Goal: Information Seeking & Learning: Learn about a topic

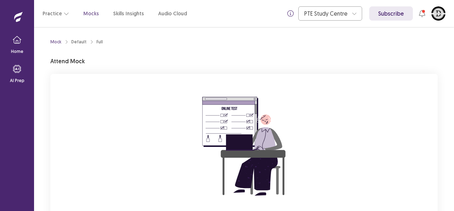
scroll to position [70, 0]
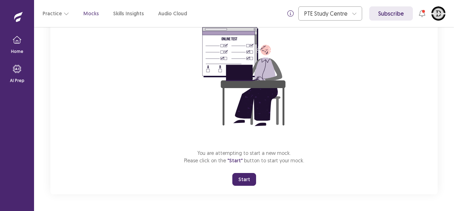
click at [249, 179] on button "Start" at bounding box center [245, 179] width 24 height 13
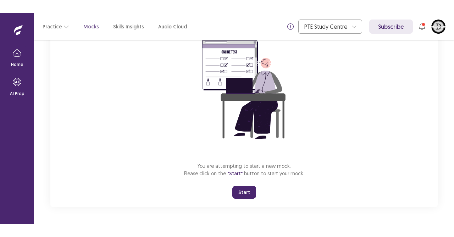
scroll to position [43, 0]
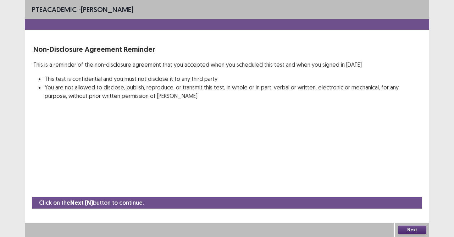
click at [406, 210] on button "Next" at bounding box center [412, 230] width 28 height 9
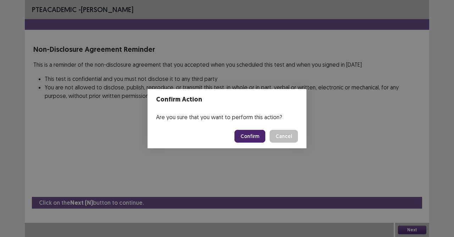
click at [251, 135] on button "Confirm" at bounding box center [250, 136] width 31 height 13
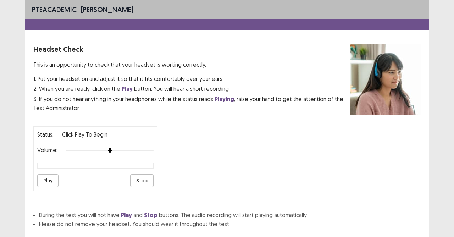
scroll to position [45, 0]
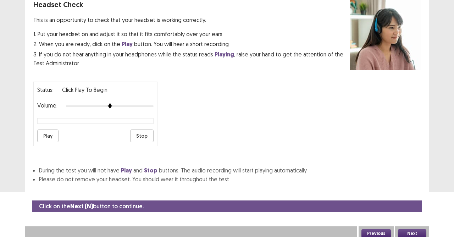
click at [412, 210] on button "Next" at bounding box center [412, 233] width 28 height 9
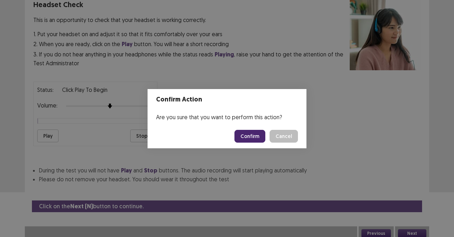
click at [256, 136] on button "Confirm" at bounding box center [250, 136] width 31 height 13
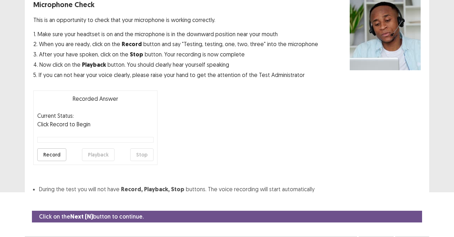
scroll to position [58, 0]
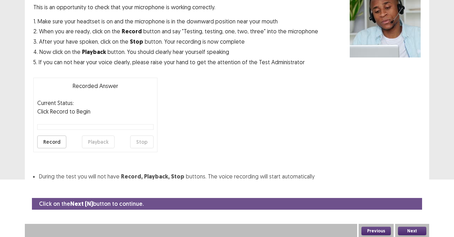
click at [45, 138] on button "Record" at bounding box center [51, 142] width 29 height 13
click at [138, 141] on button "Stop" at bounding box center [141, 142] width 23 height 13
click at [96, 140] on button "Playback" at bounding box center [98, 142] width 33 height 13
click at [411, 210] on button "Next" at bounding box center [412, 231] width 28 height 9
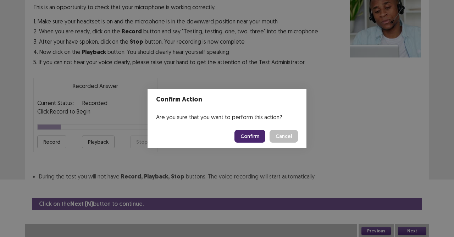
click at [251, 137] on button "Confirm" at bounding box center [250, 136] width 31 height 13
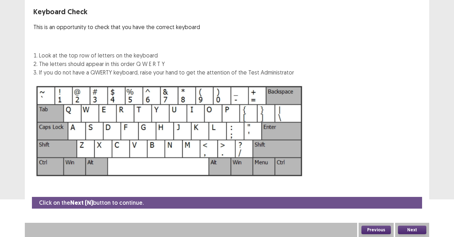
click at [416, 210] on button "Next" at bounding box center [412, 230] width 28 height 9
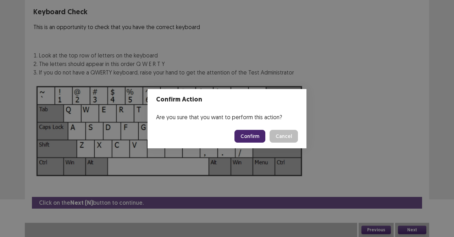
click at [260, 137] on button "Confirm" at bounding box center [250, 136] width 31 height 13
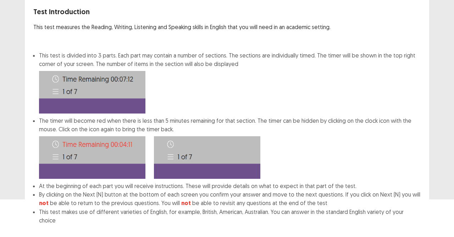
scroll to position [73, 0]
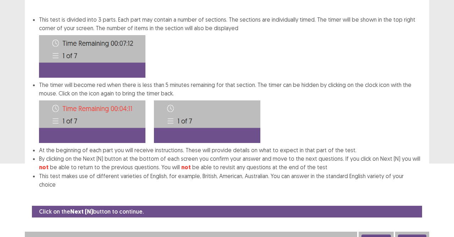
click at [417, 210] on div "Next" at bounding box center [412, 239] width 34 height 14
click at [418, 210] on button "Next" at bounding box center [412, 239] width 28 height 9
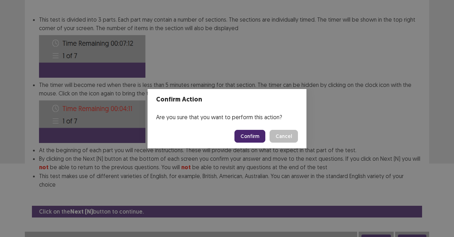
click at [417, 210] on div "Confirm Action Are you sure that you want to perform this action? Confirm Cancel" at bounding box center [227, 118] width 454 height 237
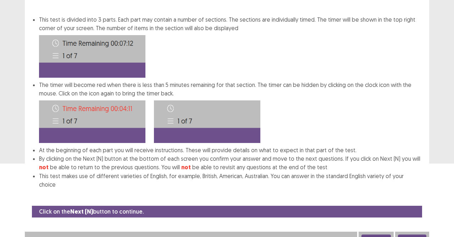
click at [418, 210] on button "Next" at bounding box center [412, 239] width 28 height 9
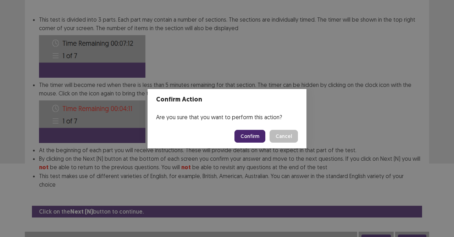
click at [252, 133] on button "Confirm" at bounding box center [250, 136] width 31 height 13
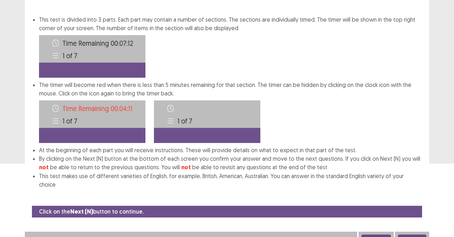
scroll to position [7, 0]
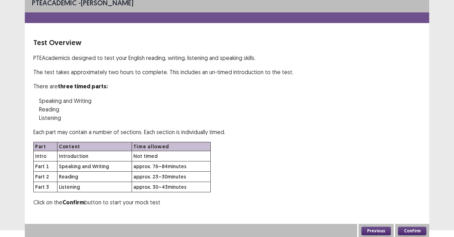
click at [417, 210] on button "Confirm" at bounding box center [412, 231] width 28 height 9
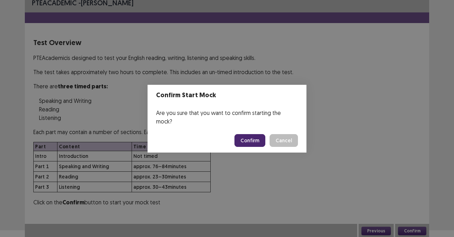
click at [256, 138] on button "Confirm" at bounding box center [250, 140] width 31 height 13
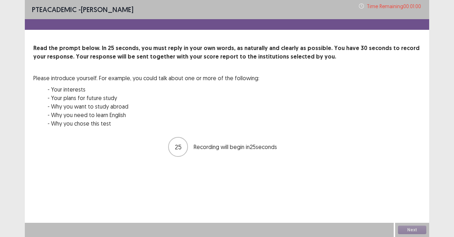
scroll to position [0, 0]
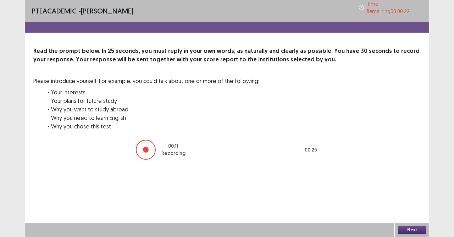
click at [408, 210] on button "Next" at bounding box center [412, 230] width 28 height 9
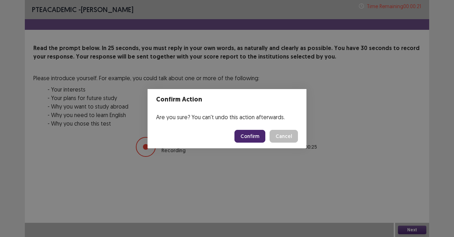
click at [253, 135] on button "Confirm" at bounding box center [250, 136] width 31 height 13
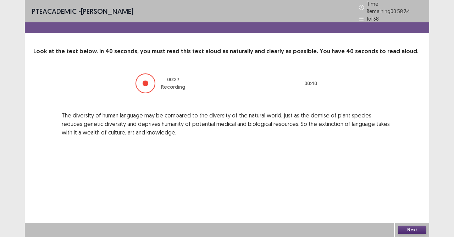
click at [421, 210] on button "Next" at bounding box center [412, 230] width 28 height 9
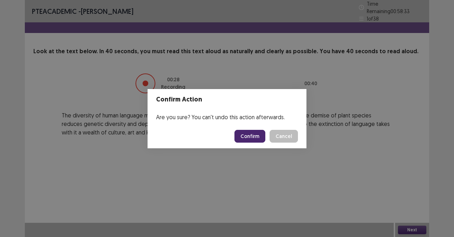
click at [256, 132] on button "Confirm" at bounding box center [250, 136] width 31 height 13
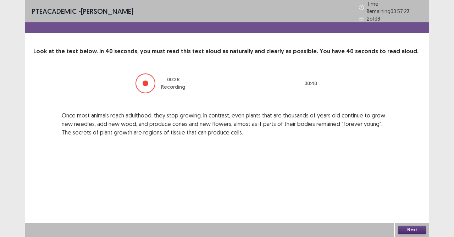
click at [407, 210] on button "Next" at bounding box center [412, 230] width 28 height 9
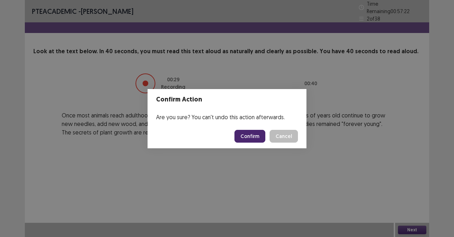
click at [266, 136] on button "Confirm" at bounding box center [250, 136] width 31 height 13
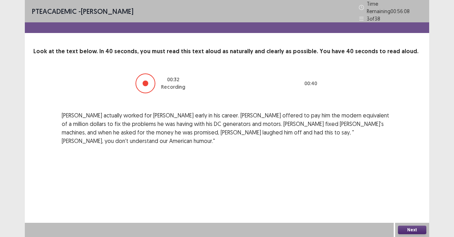
click at [415, 210] on button "Next" at bounding box center [412, 230] width 28 height 9
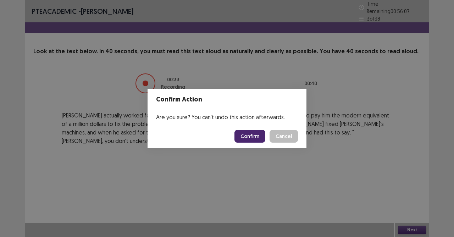
click at [252, 133] on button "Confirm" at bounding box center [250, 136] width 31 height 13
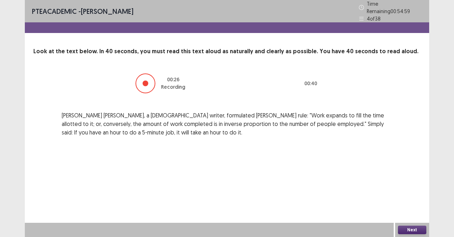
click at [407, 210] on button "Next" at bounding box center [412, 230] width 28 height 9
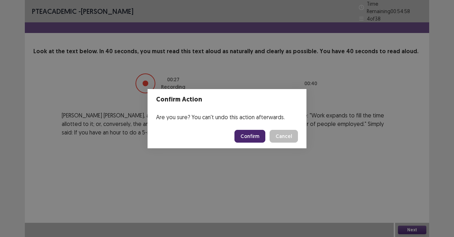
click at [257, 139] on button "Confirm" at bounding box center [250, 136] width 31 height 13
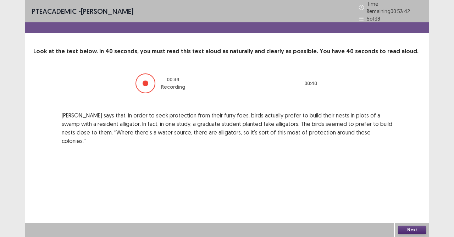
click at [409, 210] on button "Next" at bounding box center [412, 230] width 28 height 9
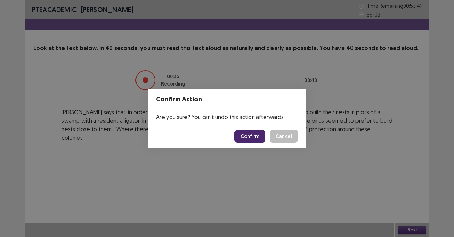
click at [255, 136] on button "Confirm" at bounding box center [250, 136] width 31 height 13
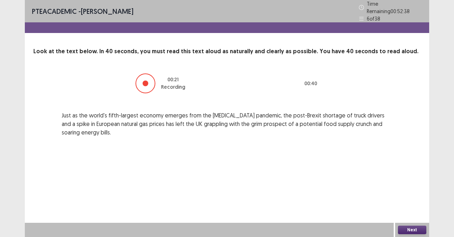
click at [412, 210] on button "Next" at bounding box center [412, 230] width 28 height 9
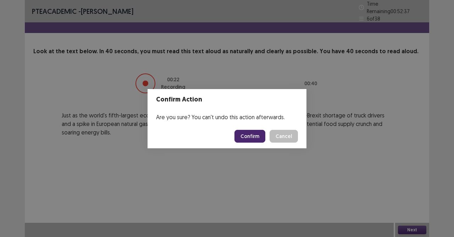
click at [252, 135] on button "Confirm" at bounding box center [250, 136] width 31 height 13
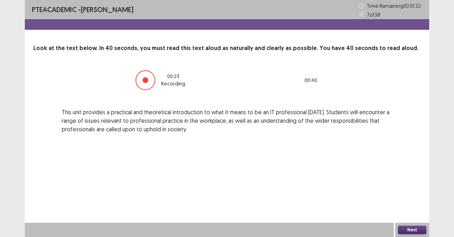
click at [398, 210] on div "Next" at bounding box center [412, 230] width 34 height 14
click at [399, 210] on button "Next" at bounding box center [412, 230] width 28 height 9
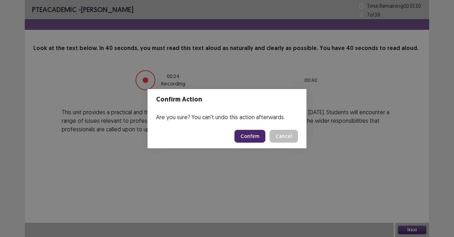
click at [245, 135] on button "Confirm" at bounding box center [250, 136] width 31 height 13
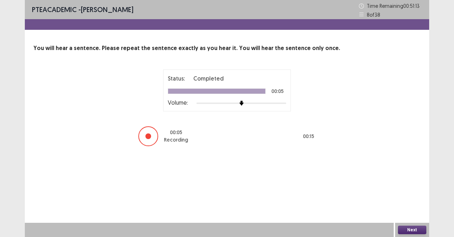
click at [402, 210] on button "Next" at bounding box center [412, 230] width 28 height 9
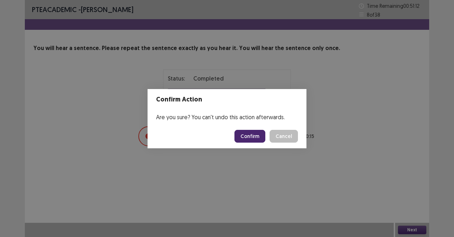
click at [249, 135] on button "Confirm" at bounding box center [250, 136] width 31 height 13
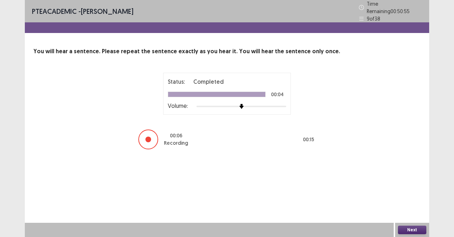
click at [406, 210] on button "Next" at bounding box center [412, 230] width 28 height 9
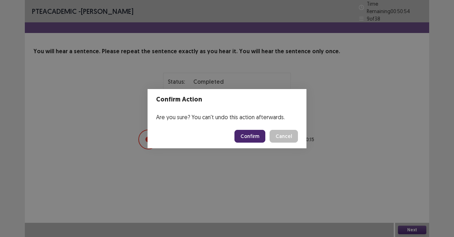
click at [245, 134] on button "Confirm" at bounding box center [250, 136] width 31 height 13
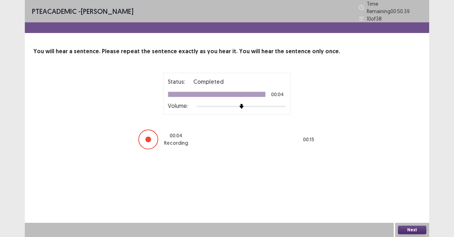
click at [415, 210] on button "Next" at bounding box center [412, 230] width 28 height 9
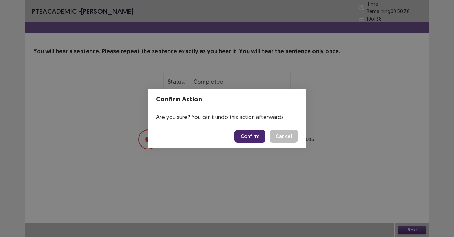
click at [249, 133] on button "Confirm" at bounding box center [250, 136] width 31 height 13
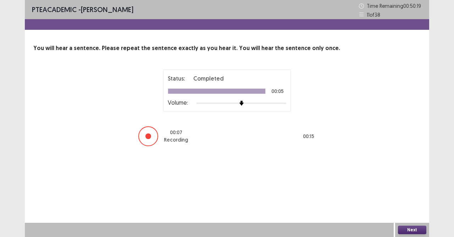
click at [401, 210] on button "Next" at bounding box center [412, 230] width 28 height 9
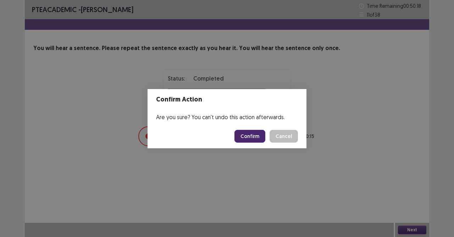
click at [250, 137] on button "Confirm" at bounding box center [250, 136] width 31 height 13
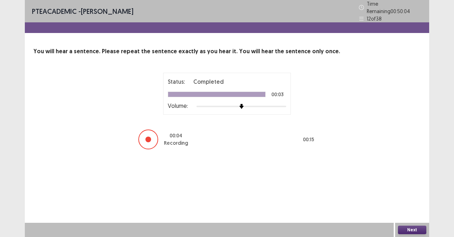
click at [404, 210] on button "Next" at bounding box center [412, 230] width 28 height 9
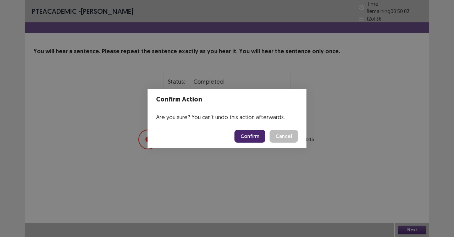
click at [246, 135] on button "Confirm" at bounding box center [250, 136] width 31 height 13
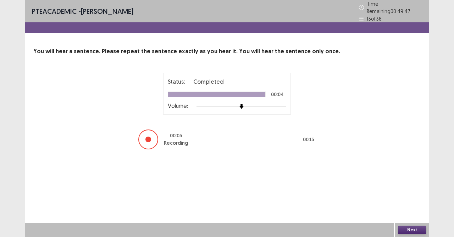
click at [414, 210] on button "Next" at bounding box center [412, 230] width 28 height 9
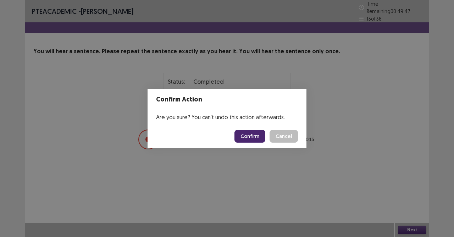
click at [258, 137] on button "Confirm" at bounding box center [250, 136] width 31 height 13
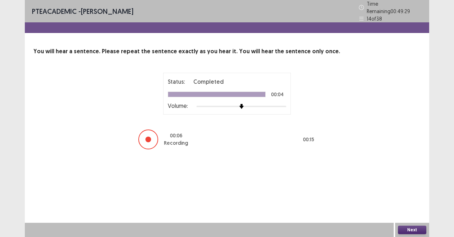
click at [415, 210] on button "Next" at bounding box center [412, 230] width 28 height 9
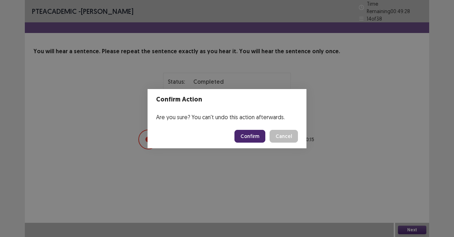
click at [251, 134] on button "Confirm" at bounding box center [250, 136] width 31 height 13
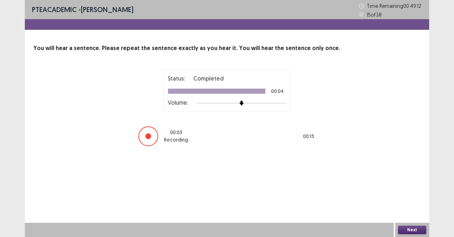
click at [408, 210] on button "Next" at bounding box center [412, 230] width 28 height 9
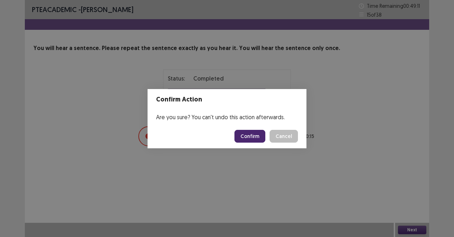
click at [253, 133] on button "Confirm" at bounding box center [250, 136] width 31 height 13
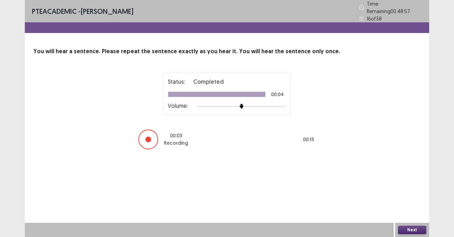
click at [414, 210] on button "Next" at bounding box center [412, 230] width 28 height 9
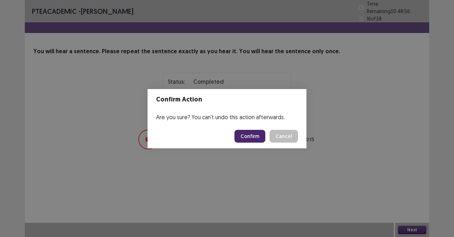
click at [252, 132] on button "Confirm" at bounding box center [250, 136] width 31 height 13
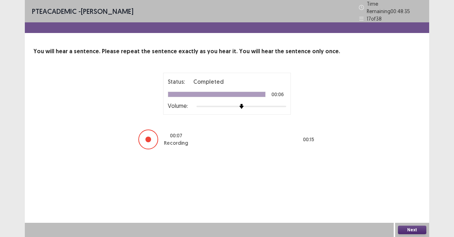
click at [417, 210] on button "Next" at bounding box center [412, 230] width 28 height 9
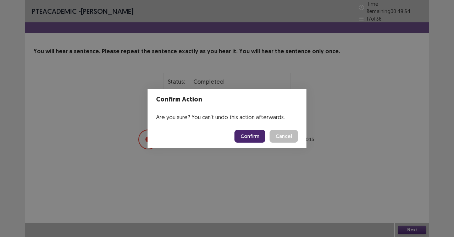
click at [255, 141] on button "Confirm" at bounding box center [250, 136] width 31 height 13
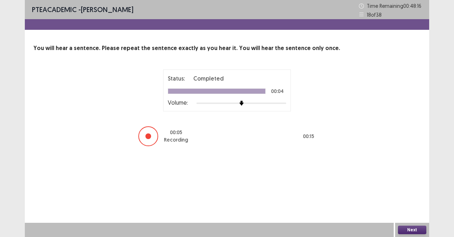
click at [421, 210] on button "Next" at bounding box center [412, 230] width 28 height 9
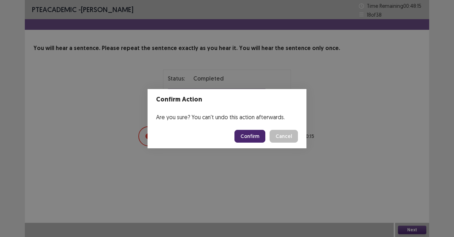
click at [251, 140] on button "Confirm" at bounding box center [250, 136] width 31 height 13
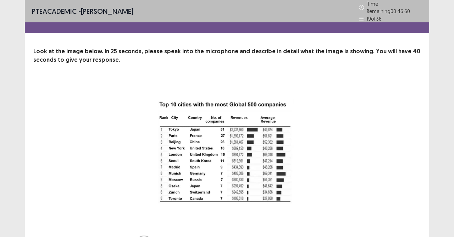
scroll to position [47, 0]
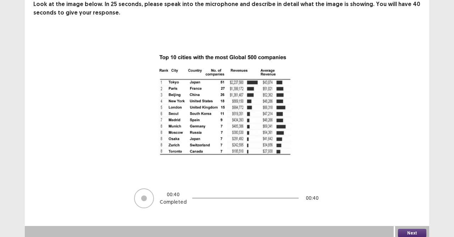
click at [414, 210] on button "Next" at bounding box center [412, 233] width 28 height 9
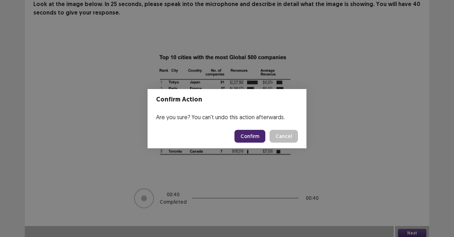
click at [253, 133] on button "Confirm" at bounding box center [250, 136] width 31 height 13
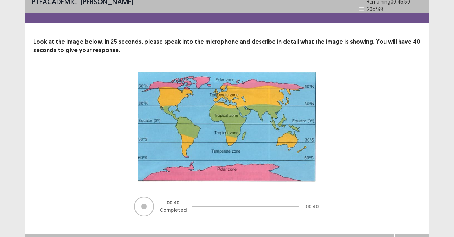
scroll to position [18, 0]
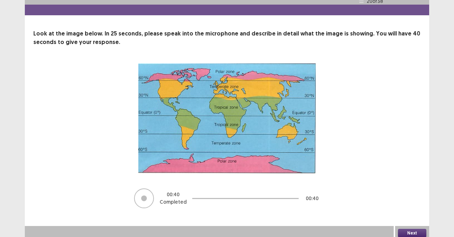
click at [418, 210] on button "Next" at bounding box center [412, 233] width 28 height 9
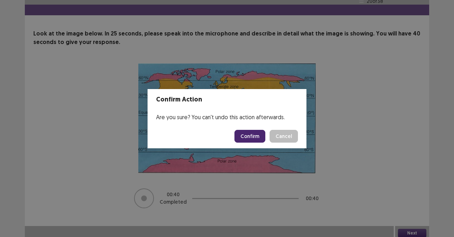
click at [253, 138] on button "Confirm" at bounding box center [250, 136] width 31 height 13
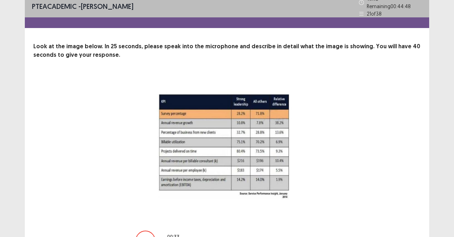
scroll to position [47, 0]
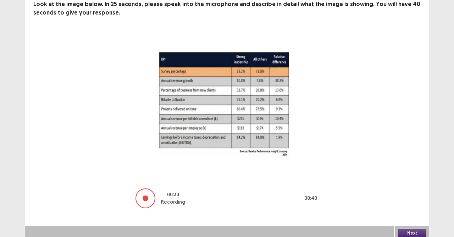
click at [412, 210] on button "Next" at bounding box center [412, 233] width 28 height 9
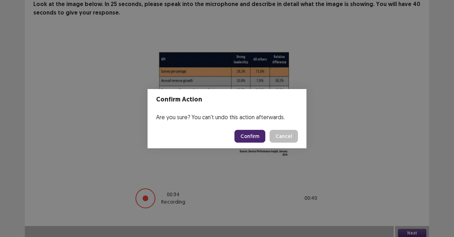
click at [257, 136] on button "Confirm" at bounding box center [250, 136] width 31 height 13
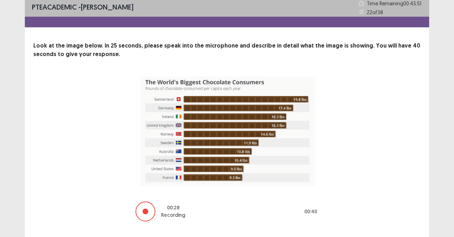
scroll to position [19, 0]
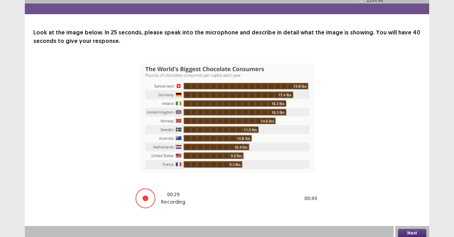
click at [408, 210] on button "Next" at bounding box center [412, 233] width 28 height 9
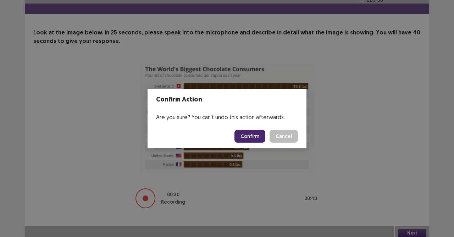
click at [255, 138] on button "Confirm" at bounding box center [250, 136] width 31 height 13
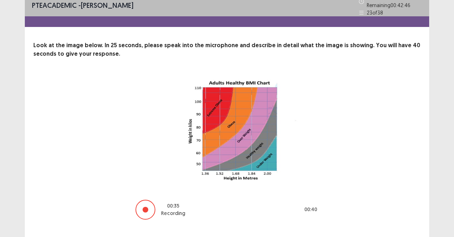
scroll to position [17, 0]
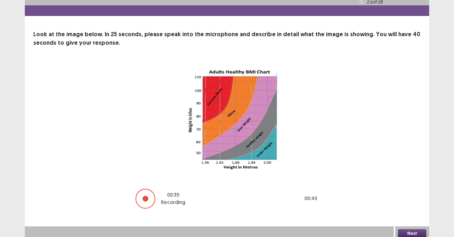
click at [408, 210] on button "Next" at bounding box center [412, 233] width 28 height 9
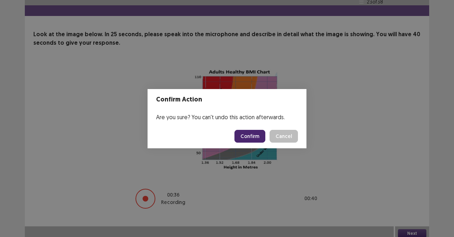
click at [249, 140] on button "Confirm" at bounding box center [250, 136] width 31 height 13
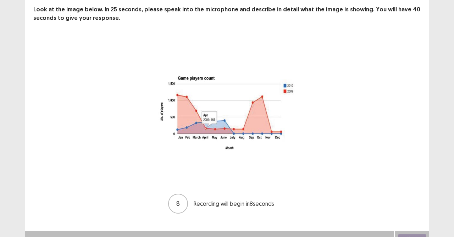
scroll to position [47, 0]
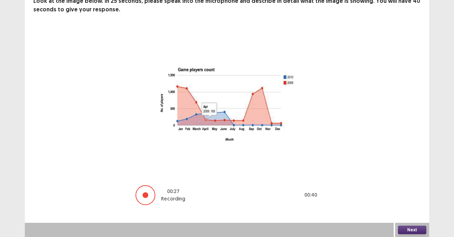
click at [410, 210] on button "Next" at bounding box center [412, 230] width 28 height 9
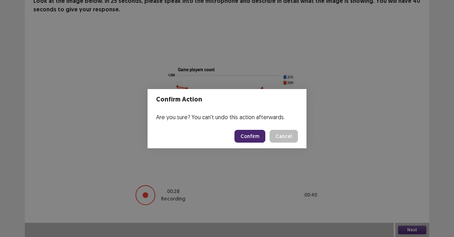
click at [257, 133] on button "Confirm" at bounding box center [250, 136] width 31 height 13
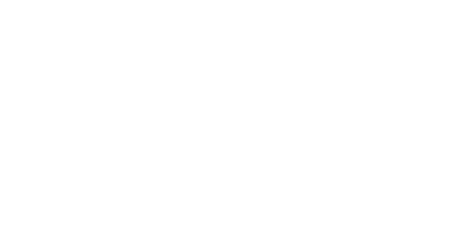
scroll to position [0, 0]
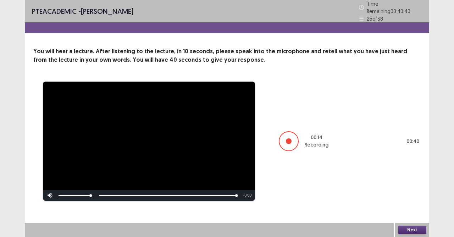
click at [409, 210] on button "Next" at bounding box center [412, 230] width 28 height 9
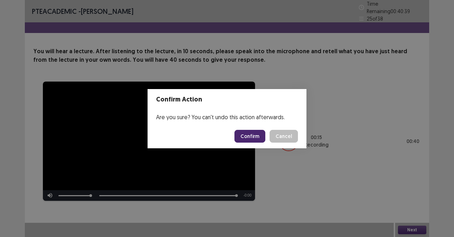
click at [253, 137] on button "Confirm" at bounding box center [250, 136] width 31 height 13
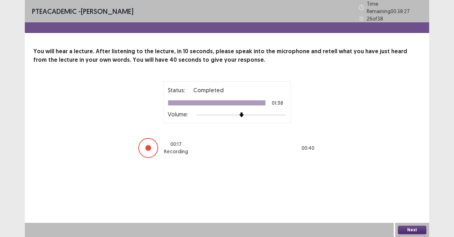
click at [416, 210] on button "Next" at bounding box center [412, 230] width 28 height 9
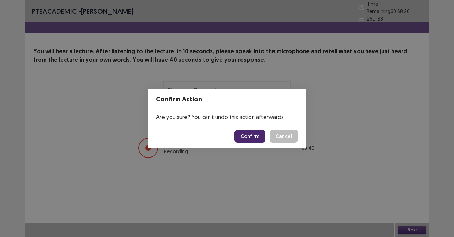
click at [252, 136] on button "Confirm" at bounding box center [250, 136] width 31 height 13
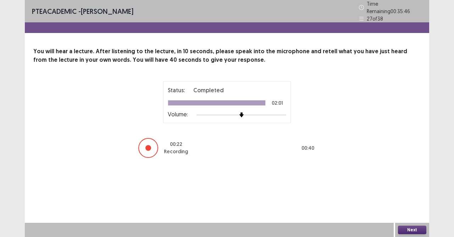
click at [419, 210] on button "Next" at bounding box center [412, 230] width 28 height 9
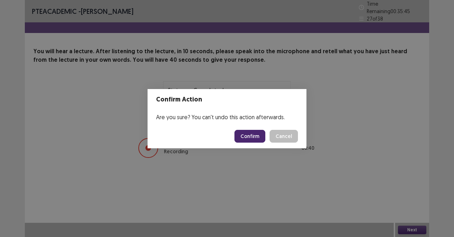
click at [252, 137] on button "Confirm" at bounding box center [250, 136] width 31 height 13
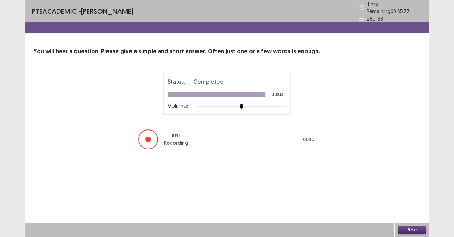
click at [411, 210] on button "Next" at bounding box center [412, 230] width 28 height 9
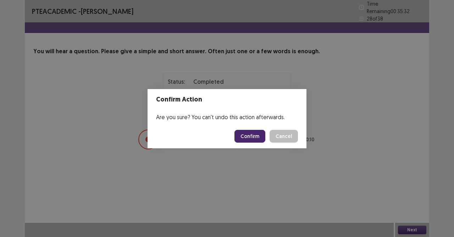
click at [251, 133] on button "Confirm" at bounding box center [250, 136] width 31 height 13
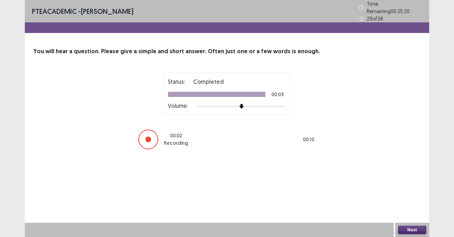
click at [412, 210] on button "Next" at bounding box center [412, 230] width 28 height 9
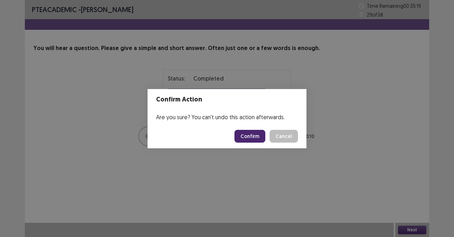
click at [248, 136] on button "Confirm" at bounding box center [250, 136] width 31 height 13
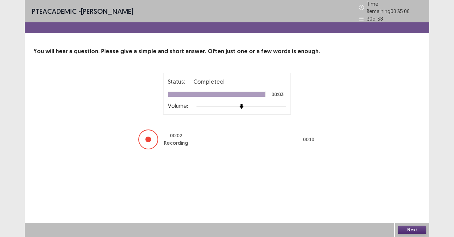
click at [404, 210] on button "Next" at bounding box center [412, 230] width 28 height 9
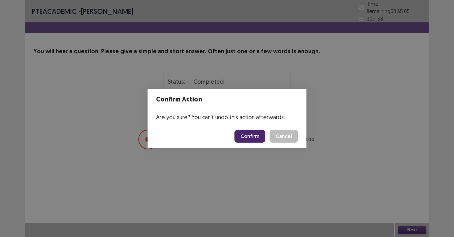
click at [255, 133] on button "Confirm" at bounding box center [250, 136] width 31 height 13
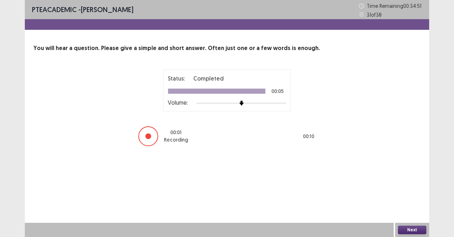
click at [398, 210] on div "Next" at bounding box center [412, 230] width 34 height 14
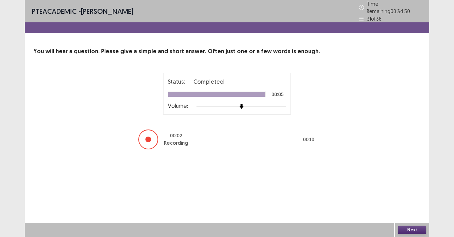
click at [405, 210] on button "Next" at bounding box center [412, 230] width 28 height 9
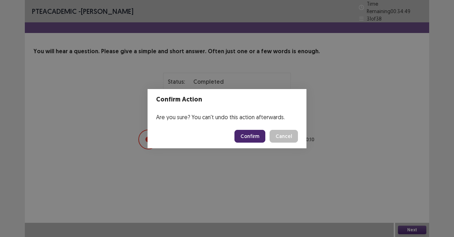
click at [250, 139] on button "Confirm" at bounding box center [250, 136] width 31 height 13
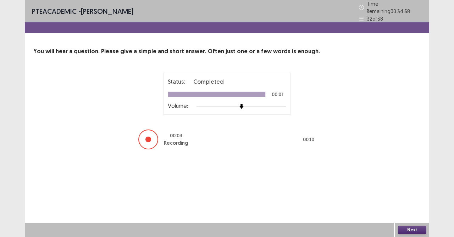
click at [412, 210] on button "Next" at bounding box center [412, 230] width 28 height 9
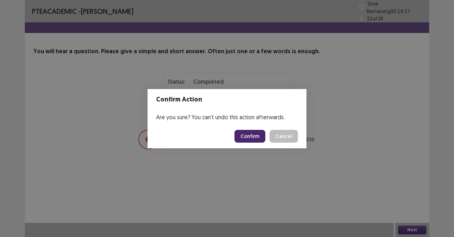
click at [254, 133] on button "Confirm" at bounding box center [250, 136] width 31 height 13
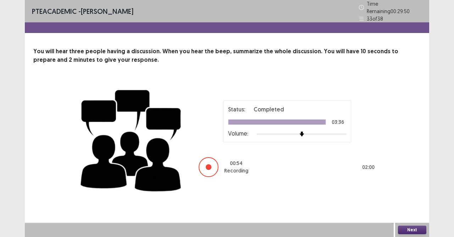
click at [415, 210] on button "Next" at bounding box center [412, 230] width 28 height 9
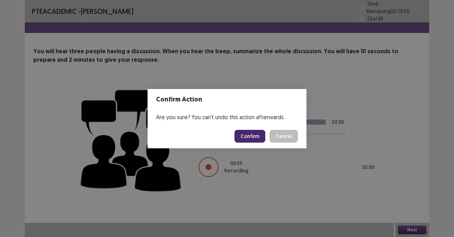
click at [251, 138] on button "Confirm" at bounding box center [250, 136] width 31 height 13
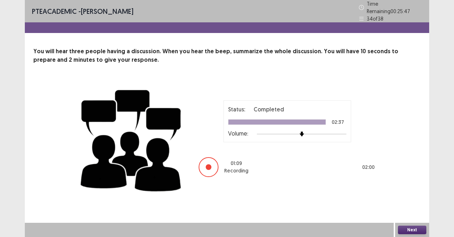
click at [414, 210] on button "Next" at bounding box center [412, 230] width 28 height 9
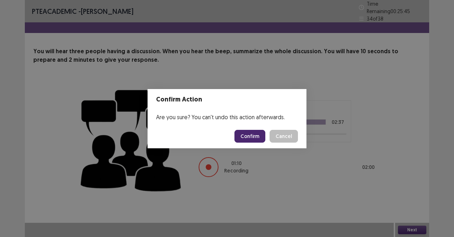
click at [254, 134] on button "Confirm" at bounding box center [250, 136] width 31 height 13
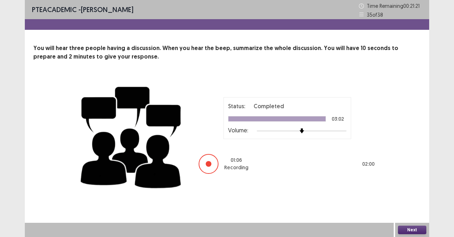
click at [408, 210] on button "Next" at bounding box center [412, 230] width 28 height 9
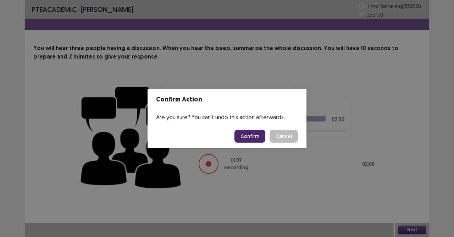
click at [252, 134] on button "Confirm" at bounding box center [250, 136] width 31 height 13
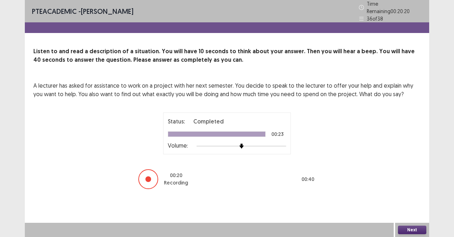
click at [415, 210] on button "Next" at bounding box center [412, 230] width 28 height 9
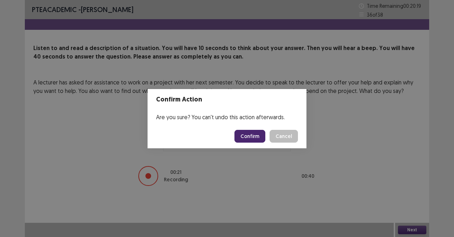
click at [254, 137] on button "Confirm" at bounding box center [250, 136] width 31 height 13
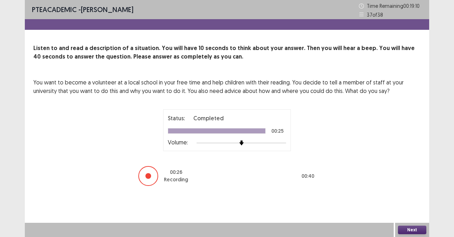
click at [417, 210] on button "Next" at bounding box center [412, 230] width 28 height 9
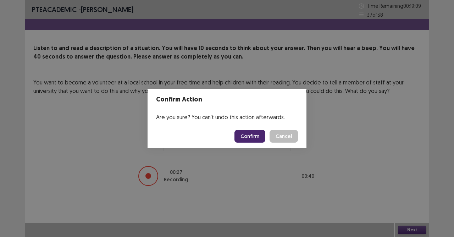
click at [249, 134] on button "Confirm" at bounding box center [250, 136] width 31 height 13
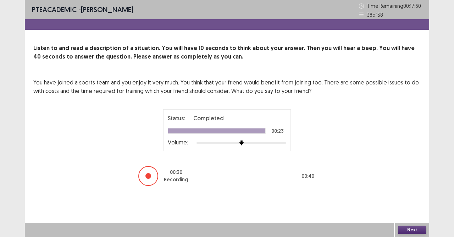
click at [410, 210] on button "Next" at bounding box center [412, 230] width 28 height 9
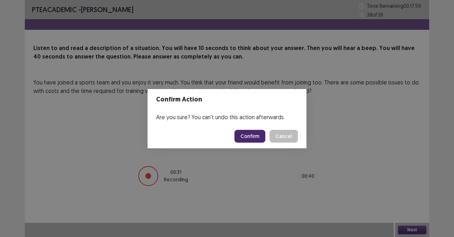
click at [248, 136] on button "Confirm" at bounding box center [250, 136] width 31 height 13
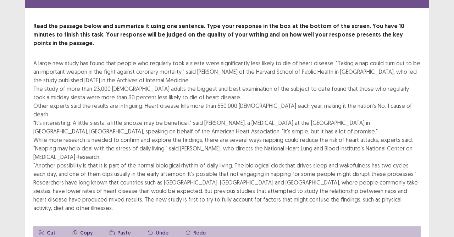
scroll to position [14, 0]
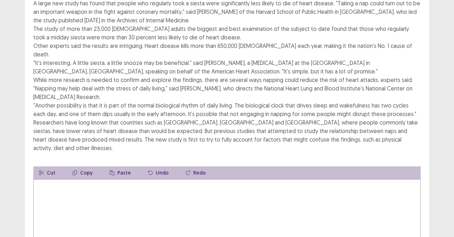
click at [87, 179] on textarea at bounding box center [227, 218] width 388 height 78
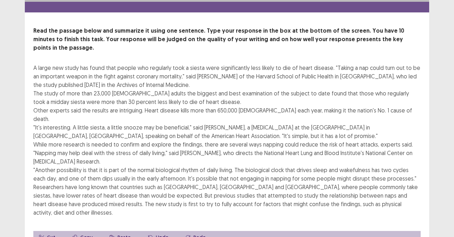
scroll to position [35, 0]
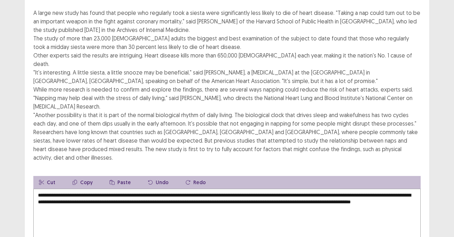
scroll to position [121, 0]
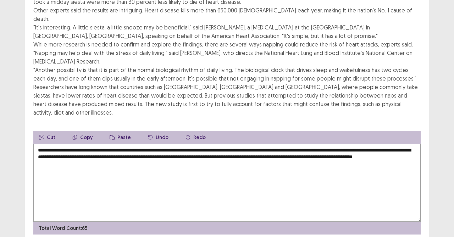
type textarea "**********"
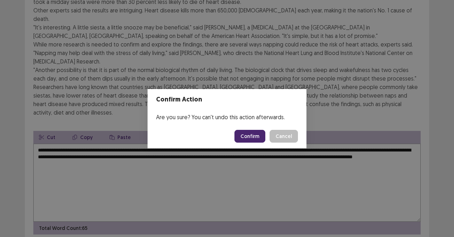
click at [255, 138] on button "Confirm" at bounding box center [250, 136] width 31 height 13
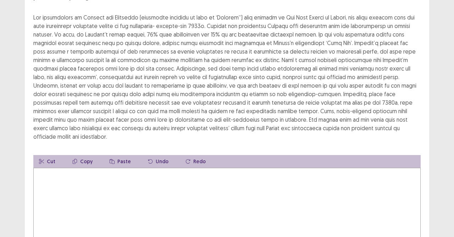
click at [109, 176] on textarea at bounding box center [227, 207] width 388 height 78
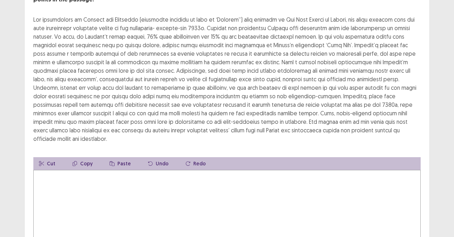
scroll to position [35, 0]
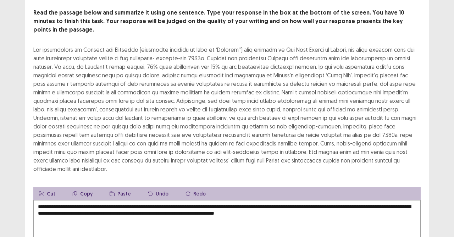
drag, startPoint x: 337, startPoint y: 206, endPoint x: 314, endPoint y: 205, distance: 22.7
click at [314, 205] on textarea "**********" at bounding box center [227, 239] width 388 height 78
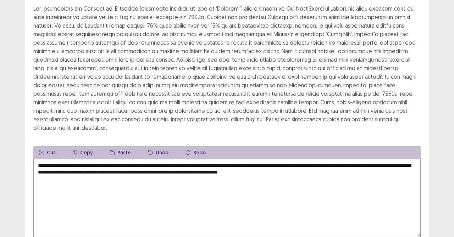
scroll to position [71, 0]
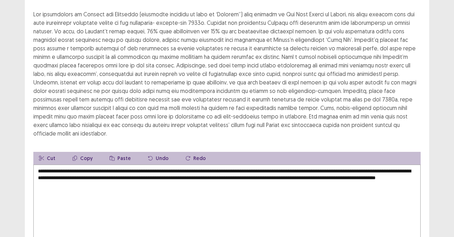
click at [148, 177] on textarea "**********" at bounding box center [227, 204] width 388 height 78
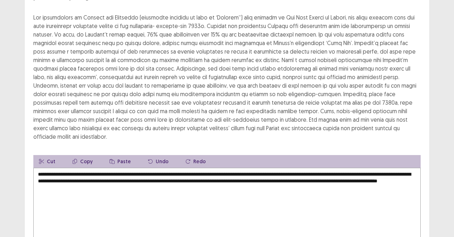
click at [161, 181] on textarea "**********" at bounding box center [227, 207] width 388 height 78
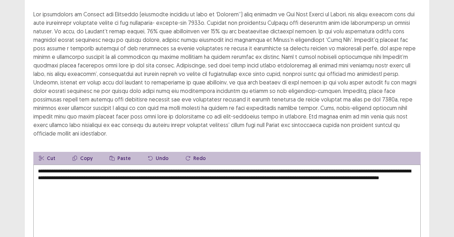
scroll to position [41, 0]
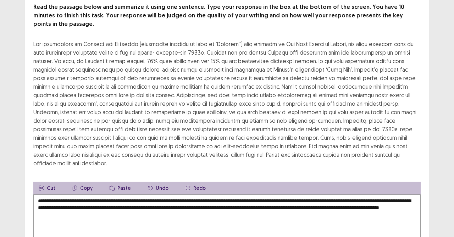
click at [82, 195] on textarea "**********" at bounding box center [227, 234] width 388 height 78
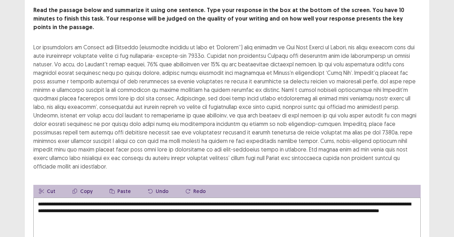
click at [113, 198] on textarea "**********" at bounding box center [227, 237] width 388 height 78
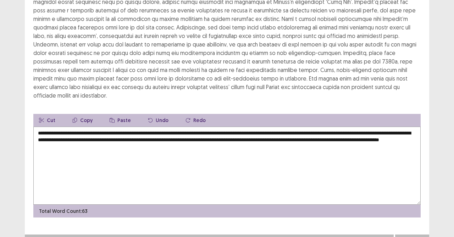
type textarea "**********"
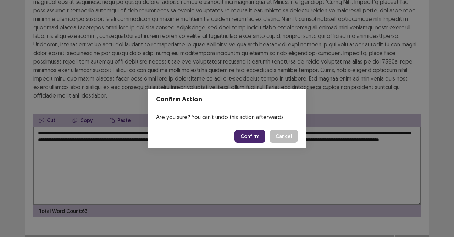
click at [254, 138] on button "Confirm" at bounding box center [250, 136] width 31 height 13
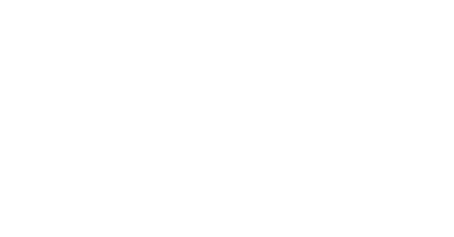
scroll to position [0, 0]
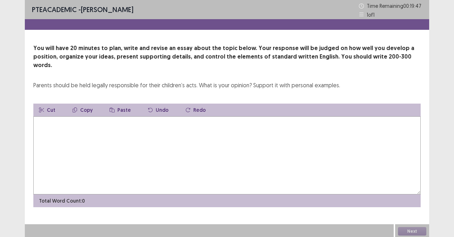
click at [255, 140] on textarea at bounding box center [227, 155] width 388 height 78
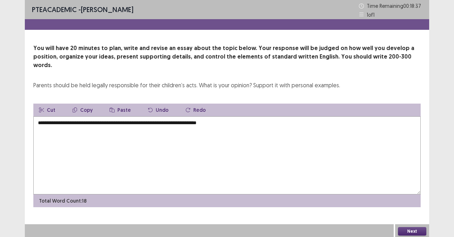
click at [218, 117] on textarea "**********" at bounding box center [227, 155] width 388 height 78
click at [246, 116] on textarea "**********" at bounding box center [227, 155] width 388 height 78
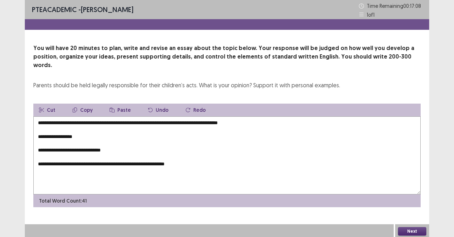
click at [306, 116] on textarea "**********" at bounding box center [227, 155] width 388 height 78
click at [137, 116] on textarea "**********" at bounding box center [227, 155] width 388 height 78
click at [174, 116] on textarea "**********" at bounding box center [227, 155] width 388 height 78
click at [267, 116] on textarea "**********" at bounding box center [227, 155] width 388 height 78
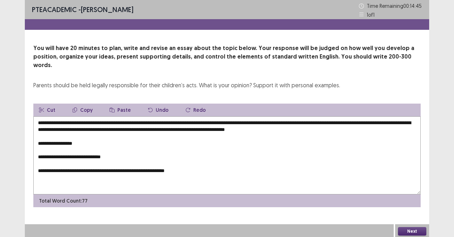
click at [84, 136] on textarea "**********" at bounding box center [227, 155] width 388 height 78
drag, startPoint x: 53, startPoint y: 133, endPoint x: 60, endPoint y: 138, distance: 8.4
click at [53, 136] on textarea "**********" at bounding box center [227, 155] width 388 height 78
click at [77, 137] on textarea "**********" at bounding box center [227, 155] width 388 height 78
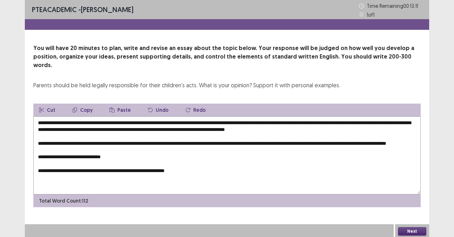
click at [138, 159] on textarea "**********" at bounding box center [227, 155] width 388 height 78
click at [135, 155] on textarea "**********" at bounding box center [227, 155] width 388 height 78
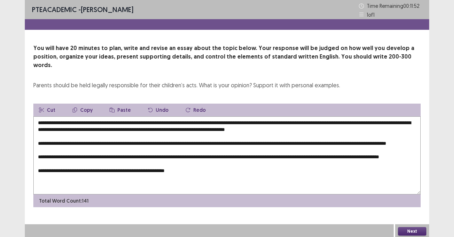
click at [239, 156] on textarea "**********" at bounding box center [227, 155] width 388 height 78
click at [283, 155] on textarea "**********" at bounding box center [227, 155] width 388 height 78
drag, startPoint x: 344, startPoint y: 157, endPoint x: 346, endPoint y: 166, distance: 9.5
click at [345, 159] on textarea "**********" at bounding box center [227, 155] width 388 height 78
click at [346, 169] on textarea "**********" at bounding box center [227, 155] width 388 height 78
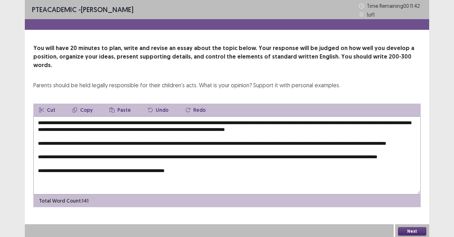
click at [346, 157] on textarea "**********" at bounding box center [227, 155] width 388 height 78
click at [124, 163] on textarea "**********" at bounding box center [227, 155] width 388 height 78
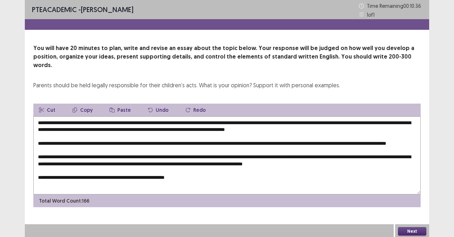
click at [118, 147] on textarea "**********" at bounding box center [227, 155] width 388 height 78
click at [106, 137] on textarea "**********" at bounding box center [227, 155] width 388 height 78
click at [109, 144] on textarea "**********" at bounding box center [227, 155] width 388 height 78
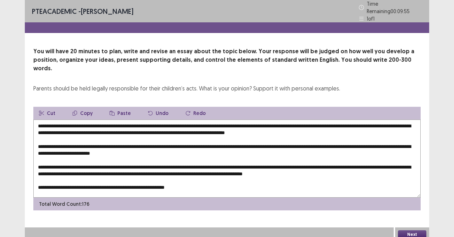
click at [199, 176] on textarea "**********" at bounding box center [227, 159] width 388 height 78
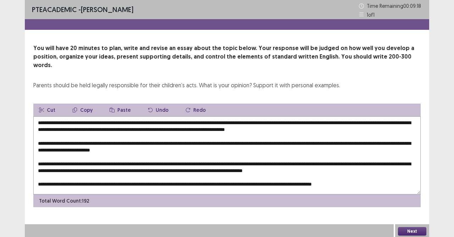
click at [344, 177] on textarea at bounding box center [227, 155] width 388 height 78
drag, startPoint x: 353, startPoint y: 180, endPoint x: 354, endPoint y: 183, distance: 3.6
click at [354, 180] on textarea at bounding box center [227, 155] width 388 height 78
click at [351, 178] on textarea at bounding box center [227, 155] width 388 height 78
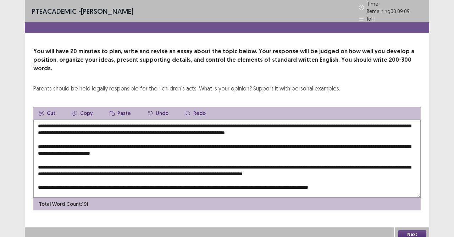
click at [388, 179] on textarea at bounding box center [227, 159] width 388 height 78
click at [242, 177] on textarea at bounding box center [227, 159] width 388 height 78
click at [307, 179] on textarea at bounding box center [227, 159] width 388 height 78
click at [77, 180] on textarea at bounding box center [227, 159] width 388 height 78
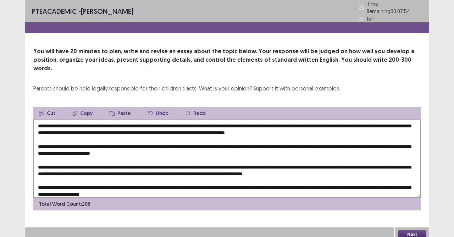
type textarea "**********"
click at [416, 210] on button "Next" at bounding box center [412, 234] width 28 height 9
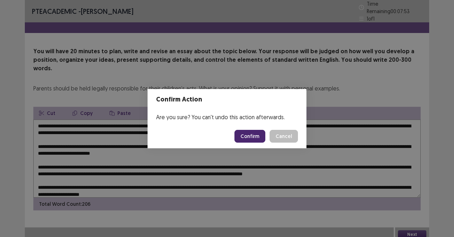
click at [258, 135] on button "Confirm" at bounding box center [250, 136] width 31 height 13
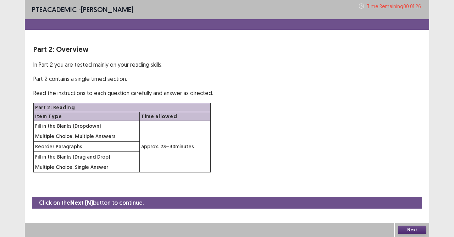
click at [408, 210] on button "Next" at bounding box center [412, 230] width 28 height 9
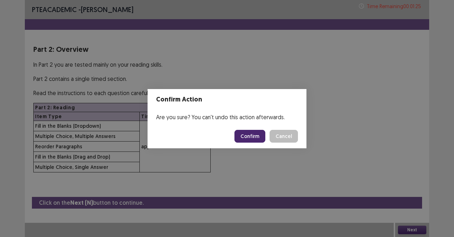
click at [245, 136] on button "Confirm" at bounding box center [250, 136] width 31 height 13
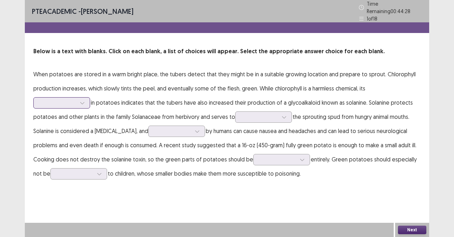
click at [85, 99] on div at bounding box center [82, 103] width 11 height 11
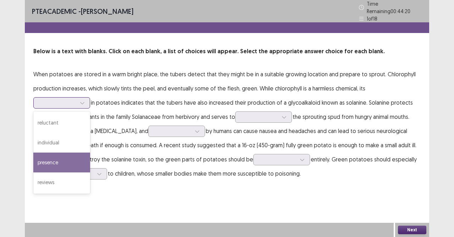
click at [62, 165] on div "presence" at bounding box center [61, 163] width 57 height 20
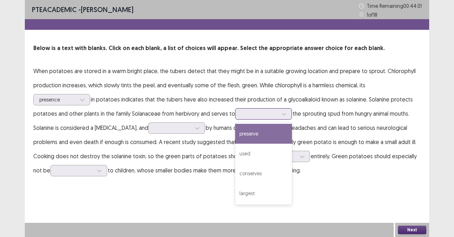
click at [279, 117] on div at bounding box center [284, 114] width 11 height 11
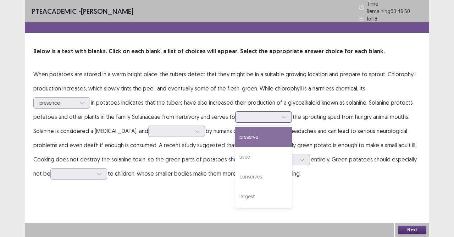
click at [272, 136] on div "preserve" at bounding box center [263, 137] width 57 height 20
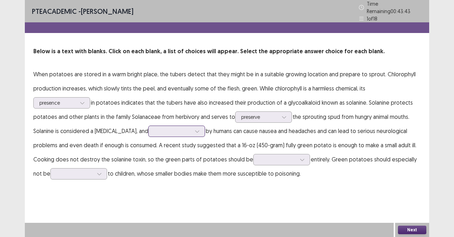
click at [179, 128] on div at bounding box center [176, 131] width 57 height 11
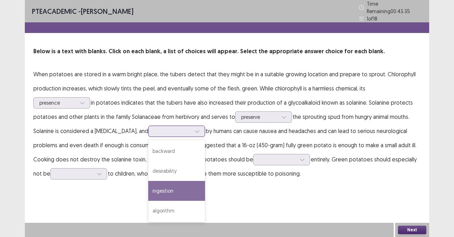
click at [148, 190] on div "ingestion" at bounding box center [176, 191] width 57 height 20
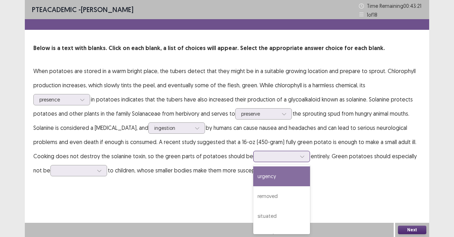
click at [300, 157] on icon at bounding box center [302, 156] width 5 height 5
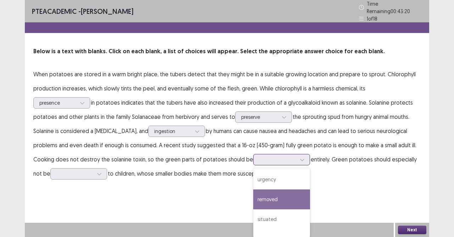
click at [277, 194] on div "removed" at bounding box center [281, 200] width 57 height 20
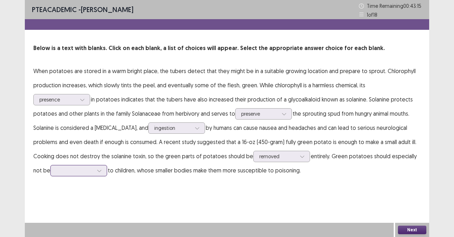
click at [102, 171] on icon at bounding box center [99, 170] width 5 height 5
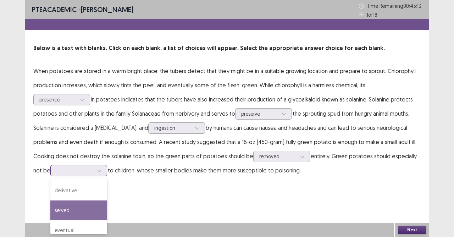
click at [71, 210] on div "served" at bounding box center [78, 211] width 57 height 20
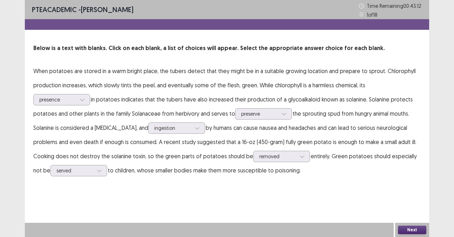
click at [422, 210] on button "Next" at bounding box center [412, 230] width 28 height 9
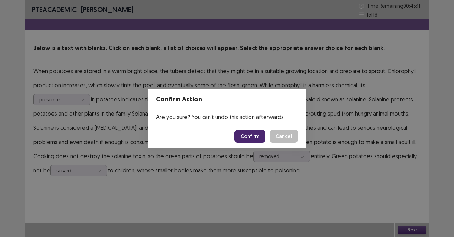
click at [257, 140] on button "Confirm" at bounding box center [250, 136] width 31 height 13
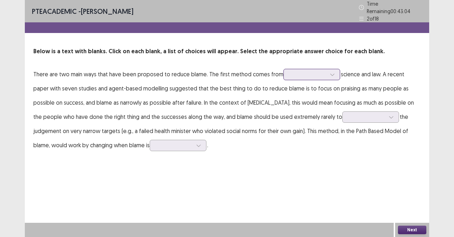
click at [320, 71] on div at bounding box center [308, 74] width 37 height 7
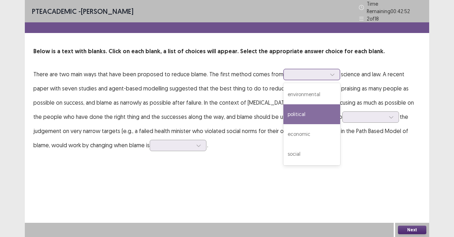
click at [304, 108] on div "political" at bounding box center [312, 114] width 57 height 20
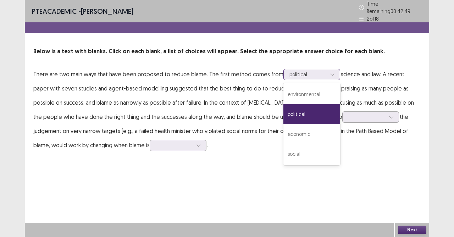
click at [327, 69] on div at bounding box center [332, 74] width 11 height 11
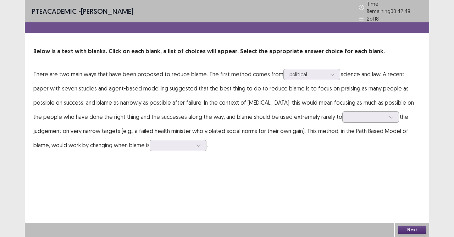
click at [354, 75] on p "There are two main ways that have been proposed to reduce blame. The first meth…" at bounding box center [227, 109] width 388 height 85
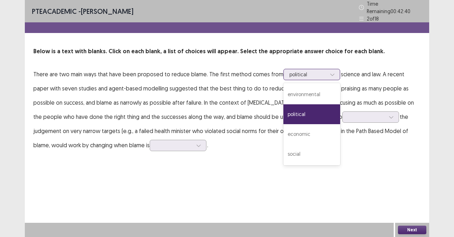
click at [330, 72] on icon at bounding box center [332, 74] width 5 height 5
click at [305, 146] on div "social" at bounding box center [312, 154] width 57 height 20
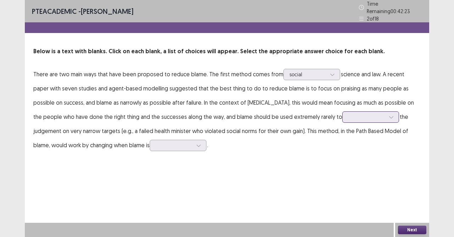
click at [349, 115] on div at bounding box center [367, 117] width 37 height 7
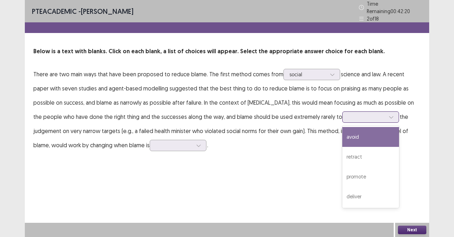
click at [343, 132] on div "avoid" at bounding box center [371, 137] width 57 height 20
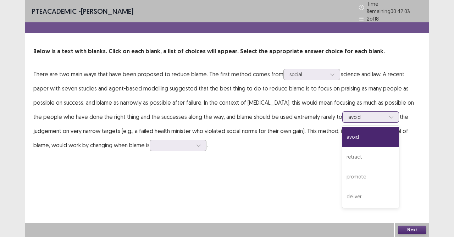
click at [343, 116] on div "avoid" at bounding box center [371, 116] width 57 height 11
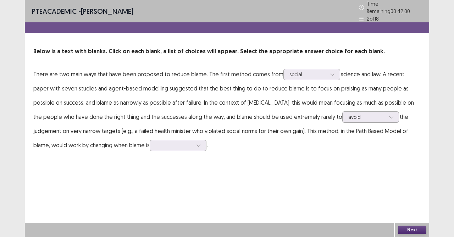
click at [138, 140] on p "There are two main ways that have been proposed to reduce blame. The first meth…" at bounding box center [227, 109] width 388 height 85
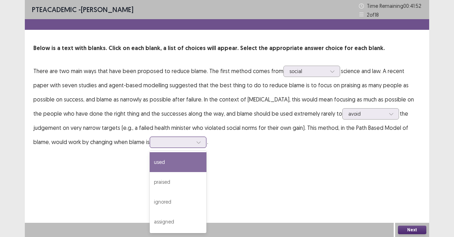
click at [193, 142] on div at bounding box center [198, 142] width 11 height 11
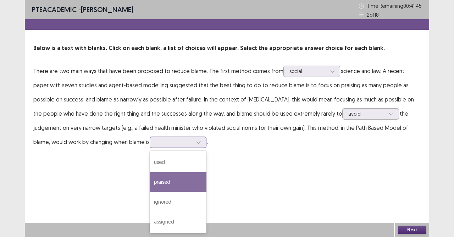
click at [150, 185] on div "praised" at bounding box center [178, 182] width 57 height 20
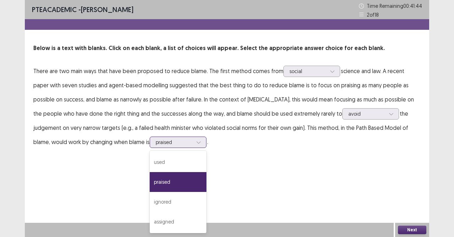
click at [156, 144] on div at bounding box center [174, 142] width 37 height 7
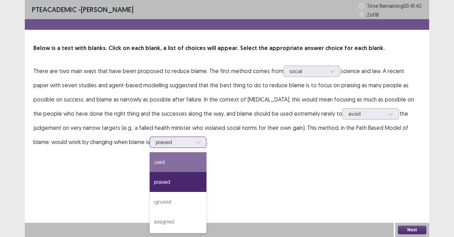
click at [150, 168] on div "used" at bounding box center [178, 162] width 57 height 20
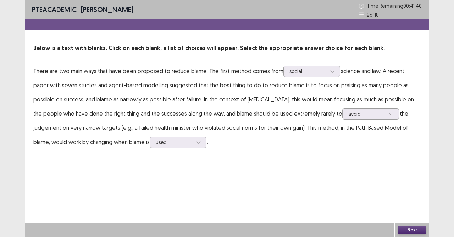
click at [405, 210] on button "Next" at bounding box center [412, 230] width 28 height 9
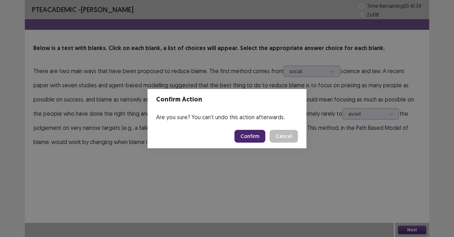
click at [254, 137] on button "Confirm" at bounding box center [250, 136] width 31 height 13
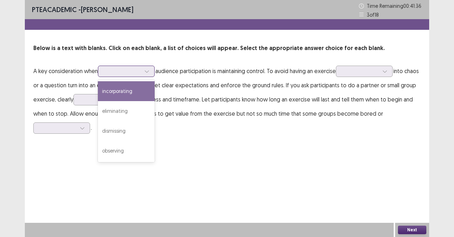
click at [141, 74] on div at bounding box center [122, 71] width 37 height 7
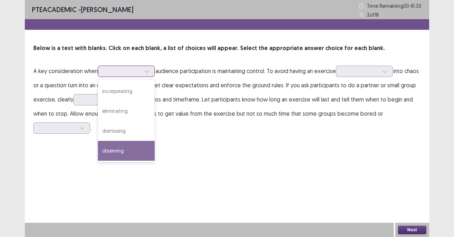
click at [121, 151] on div "observing" at bounding box center [126, 151] width 57 height 20
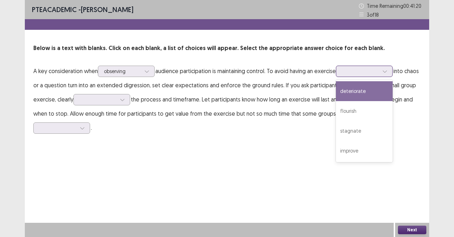
click at [380, 72] on div at bounding box center [360, 71] width 38 height 8
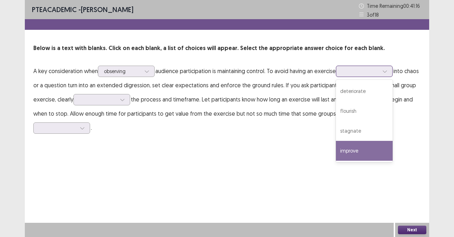
click at [379, 150] on div "improve" at bounding box center [364, 151] width 57 height 20
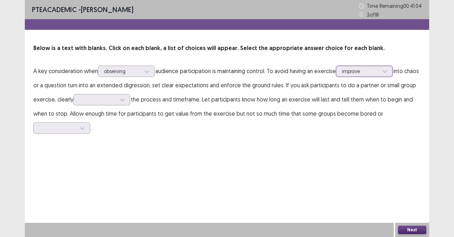
click at [388, 73] on icon at bounding box center [385, 71] width 5 height 5
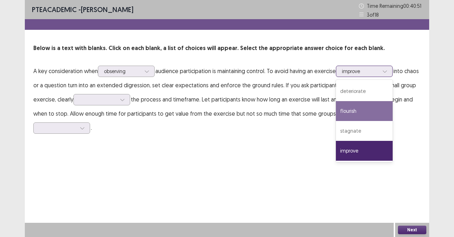
click at [360, 113] on div "flourish" at bounding box center [364, 111] width 57 height 20
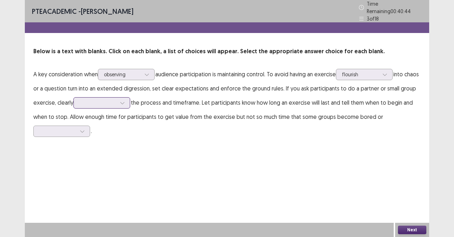
click at [116, 99] on div at bounding box center [98, 102] width 37 height 7
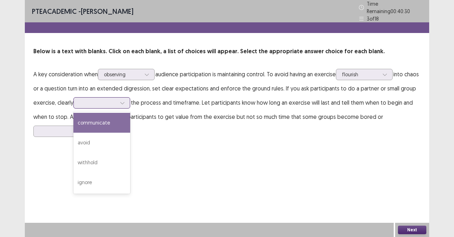
click at [111, 117] on div "communicate" at bounding box center [101, 123] width 57 height 20
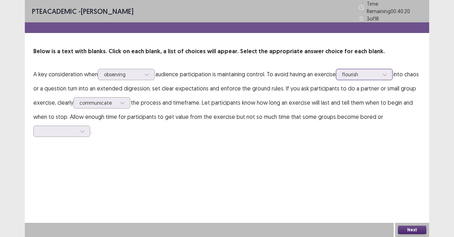
click at [370, 71] on div at bounding box center [360, 74] width 37 height 7
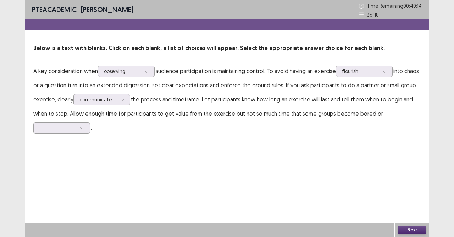
drag, startPoint x: 301, startPoint y: 146, endPoint x: 312, endPoint y: 140, distance: 12.4
click at [301, 147] on div "PTE academic - DEXTER DEMETERIO Time Remaining 00 : 40 : 14 3 of 18 Below is a …" at bounding box center [227, 74] width 405 height 149
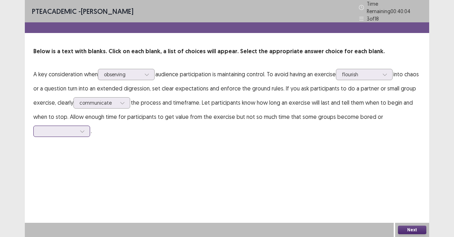
click at [80, 131] on div at bounding box center [82, 131] width 11 height 11
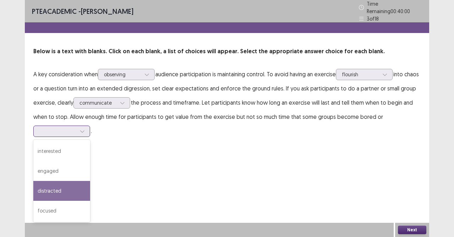
click at [69, 189] on div "distracted" at bounding box center [61, 191] width 57 height 20
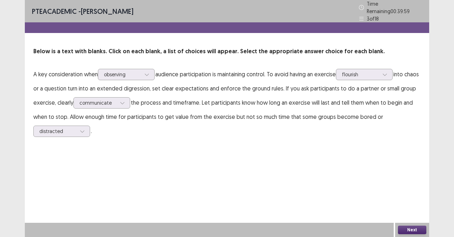
click at [407, 210] on div "Next" at bounding box center [412, 230] width 34 height 14
click at [413, 210] on button "Next" at bounding box center [412, 230] width 28 height 9
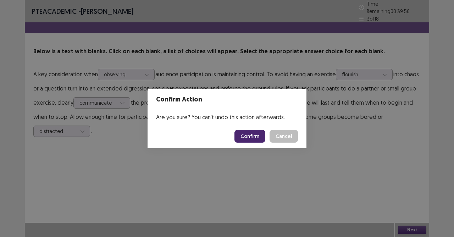
click at [253, 136] on button "Confirm" at bounding box center [250, 136] width 31 height 13
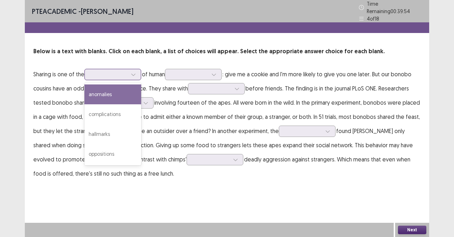
click at [141, 70] on div at bounding box center [112, 74] width 57 height 11
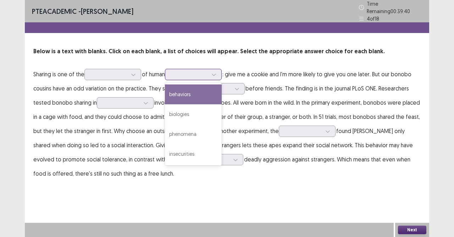
click at [208, 72] on div at bounding box center [189, 74] width 37 height 7
click at [199, 93] on div "behaviors" at bounding box center [193, 94] width 57 height 20
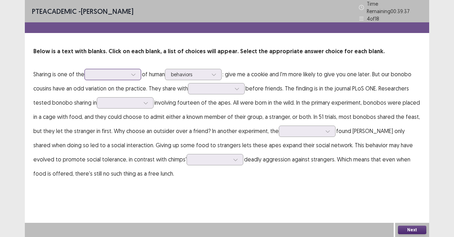
click at [138, 75] on div at bounding box center [133, 74] width 11 height 11
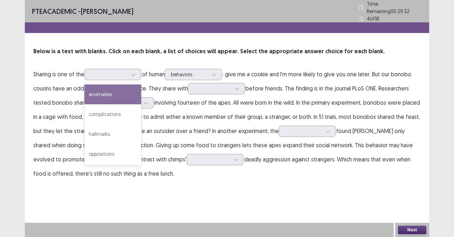
click at [266, 73] on p "Sharing is one of the 4 results available. Use Up and Down to choose options, p…" at bounding box center [227, 124] width 388 height 114
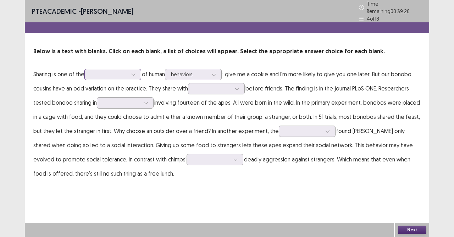
drag, startPoint x: 146, startPoint y: 79, endPoint x: 141, endPoint y: 75, distance: 6.8
click at [146, 78] on p "Sharing is one of the of human behaviors : give me a cookie and I'm more likely…" at bounding box center [227, 124] width 388 height 114
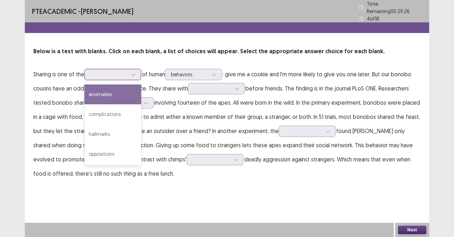
click at [141, 75] on div at bounding box center [112, 74] width 57 height 11
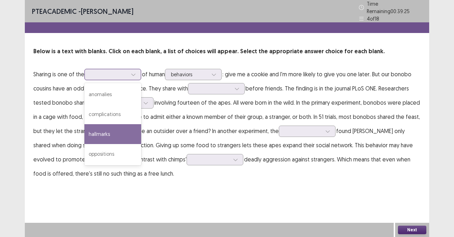
click at [100, 127] on div "hallmarks" at bounding box center [112, 134] width 57 height 20
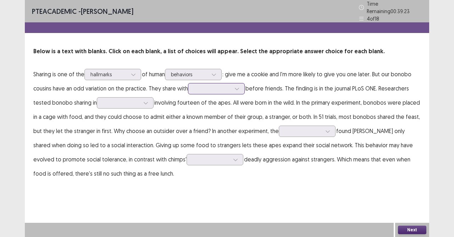
click at [234, 83] on div at bounding box center [237, 88] width 11 height 11
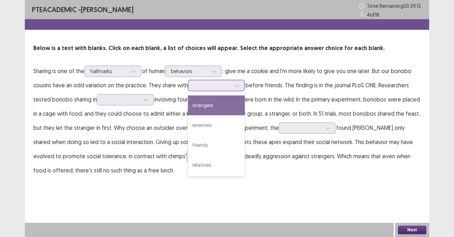
click at [224, 107] on div "strangers" at bounding box center [216, 105] width 57 height 20
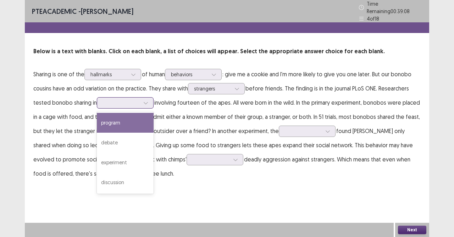
click at [151, 101] on div at bounding box center [146, 103] width 11 height 11
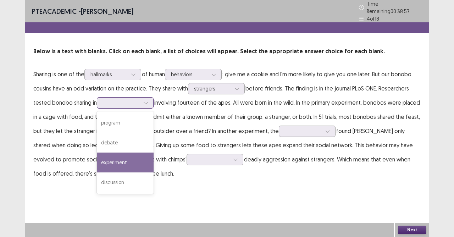
click at [125, 163] on div "experiment" at bounding box center [125, 163] width 57 height 20
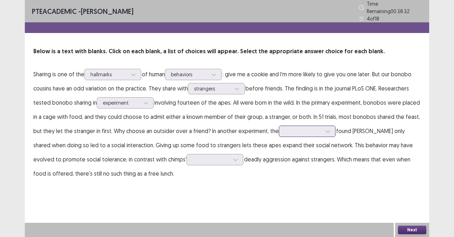
click at [330, 131] on div at bounding box center [307, 131] width 57 height 11
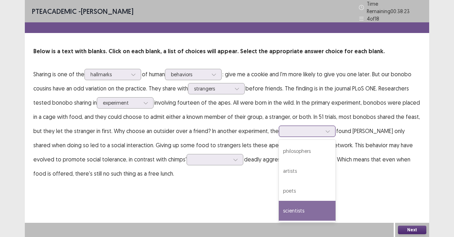
click at [305, 201] on div "scientists" at bounding box center [307, 211] width 57 height 20
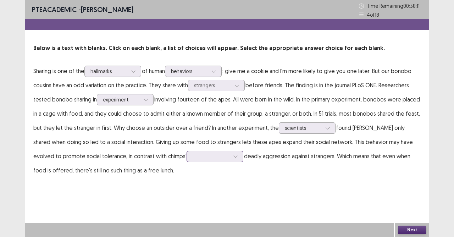
click at [200, 155] on div at bounding box center [211, 156] width 37 height 7
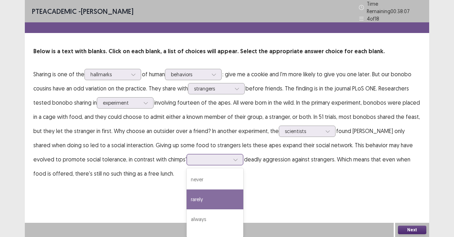
click at [187, 198] on div "rarely" at bounding box center [215, 200] width 57 height 20
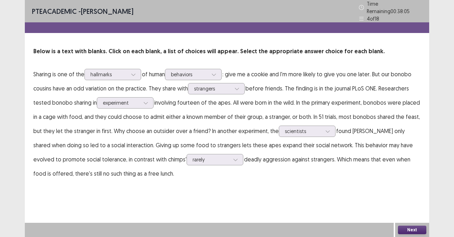
click at [403, 210] on button "Next" at bounding box center [412, 230] width 28 height 9
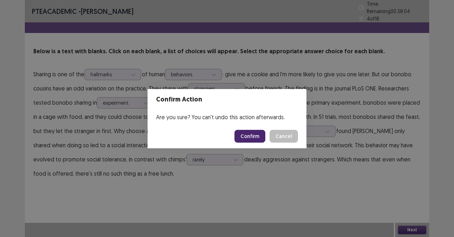
click at [248, 136] on button "Confirm" at bounding box center [250, 136] width 31 height 13
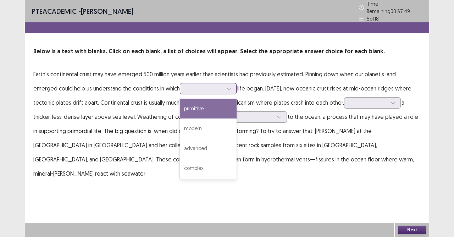
click at [197, 87] on div at bounding box center [204, 88] width 37 height 7
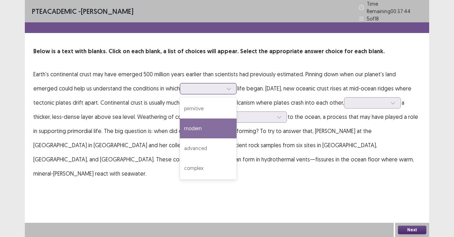
click at [187, 131] on div "modern" at bounding box center [208, 129] width 57 height 20
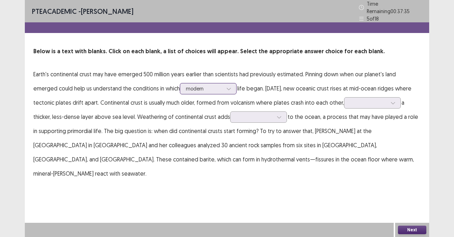
click at [200, 87] on div at bounding box center [204, 88] width 37 height 7
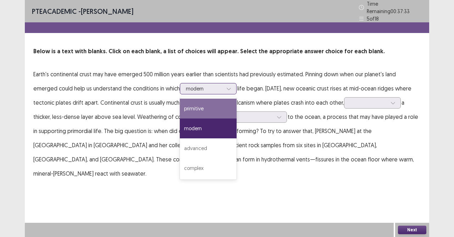
click at [183, 106] on div "primitive" at bounding box center [208, 109] width 57 height 20
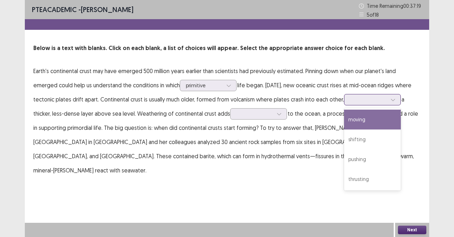
click at [359, 103] on div at bounding box center [368, 99] width 37 height 7
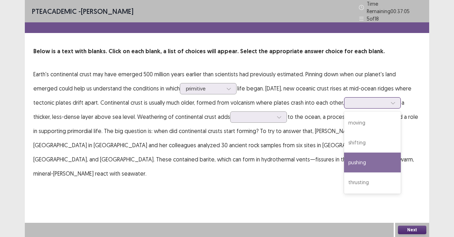
click at [344, 160] on div "pushing" at bounding box center [372, 163] width 57 height 20
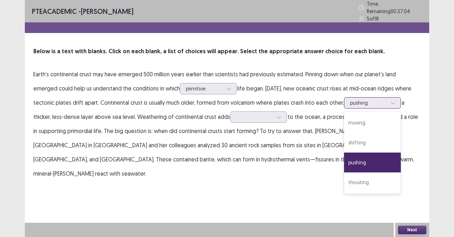
click at [356, 99] on div at bounding box center [368, 102] width 37 height 7
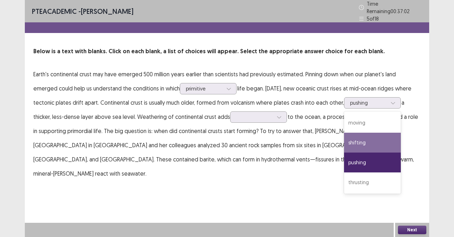
drag, startPoint x: 410, startPoint y: 142, endPoint x: 413, endPoint y: 128, distance: 14.2
click at [410, 142] on p "Earth's continental crust may have emerged 500 million years earlier than scien…" at bounding box center [227, 124] width 388 height 114
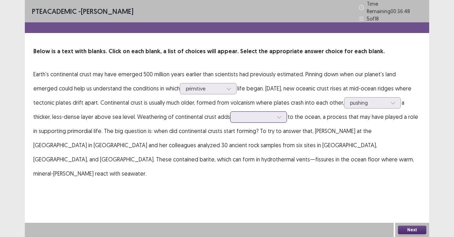
click at [274, 114] on div at bounding box center [279, 117] width 11 height 11
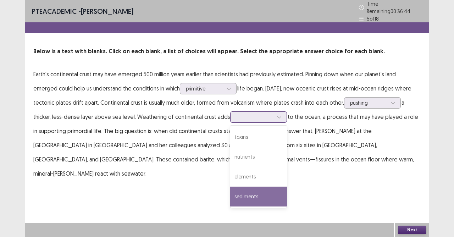
click at [230, 194] on div "sediments" at bounding box center [258, 197] width 57 height 20
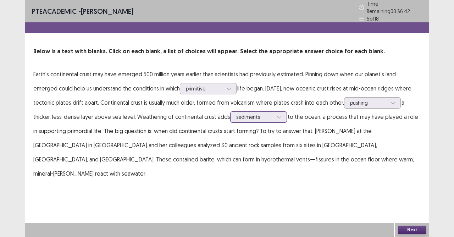
click at [239, 114] on div at bounding box center [254, 117] width 37 height 7
click at [340, 171] on div "PTE academic - DEXTER DEMETERIO Time Remaining 00 : 36 : 40 5 of 18 Below is a …" at bounding box center [227, 97] width 405 height 195
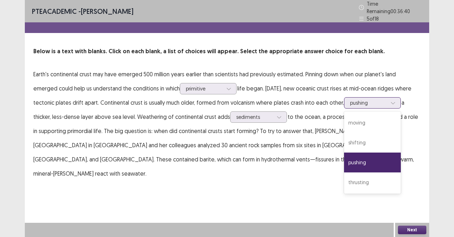
click at [356, 99] on div at bounding box center [368, 102] width 37 height 7
click at [318, 202] on div "PTE academic - DEXTER DEMETERIO Time Remaining 00 : 36 : 36 5 of 18 Below is a …" at bounding box center [227, 118] width 405 height 237
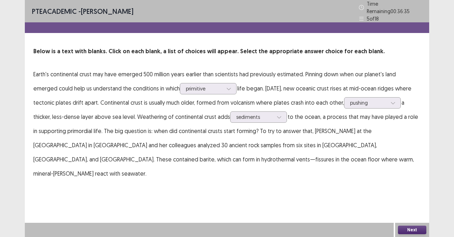
click at [412, 210] on button "Next" at bounding box center [412, 230] width 28 height 9
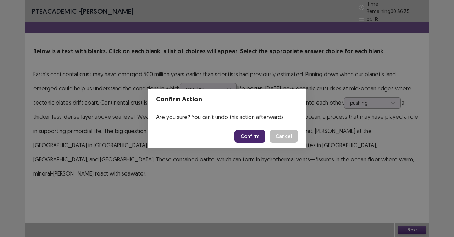
click at [253, 136] on button "Confirm" at bounding box center [250, 136] width 31 height 13
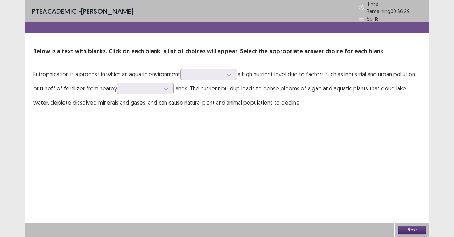
click at [224, 77] on p "Eutrophication is a process in which an aquatic environment a high nutrient lev…" at bounding box center [227, 88] width 388 height 43
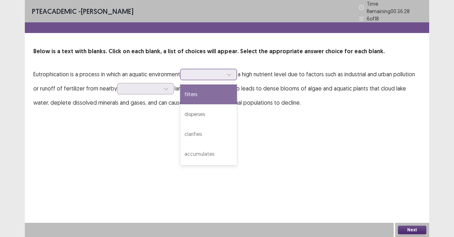
click at [228, 73] on div at bounding box center [229, 74] width 11 height 11
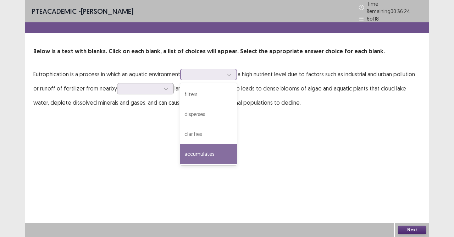
click at [212, 152] on div "accumulates" at bounding box center [208, 154] width 57 height 20
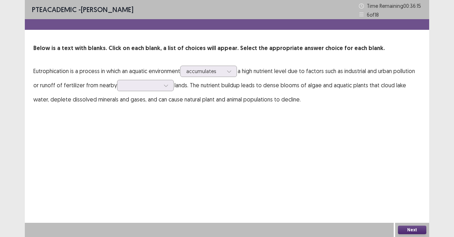
click at [151, 92] on p "Eutrophication is a process in which an aquatic environment accumulates a high …" at bounding box center [227, 85] width 388 height 43
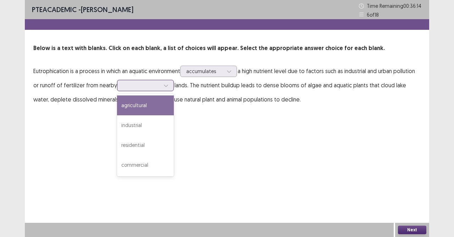
click at [143, 84] on div at bounding box center [141, 85] width 37 height 7
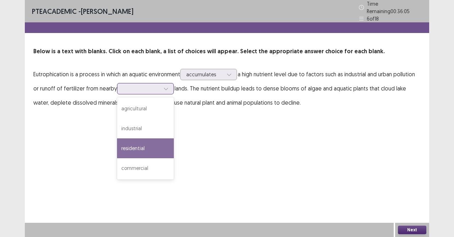
click at [134, 140] on div "residential" at bounding box center [145, 148] width 57 height 20
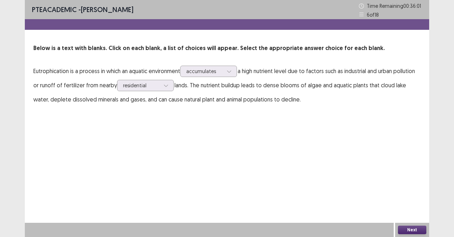
click at [153, 93] on p "Eutrophication is a process in which an aquatic environment accumulates a high …" at bounding box center [227, 85] width 388 height 43
click at [154, 90] on div "residential" at bounding box center [145, 85] width 57 height 11
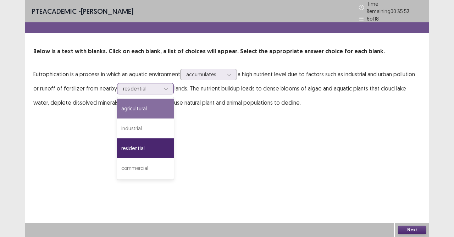
click at [138, 105] on div "agricultural" at bounding box center [145, 109] width 57 height 20
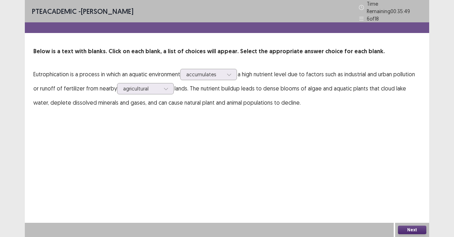
click at [419, 210] on button "Next" at bounding box center [412, 230] width 28 height 9
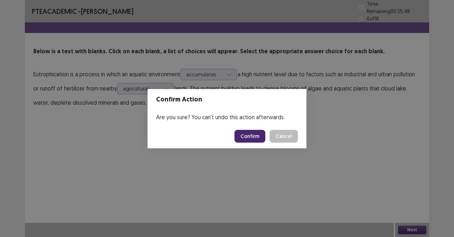
click at [234, 131] on footer "Confirm Cancel" at bounding box center [227, 136] width 159 height 24
click at [240, 132] on button "Confirm" at bounding box center [250, 136] width 31 height 13
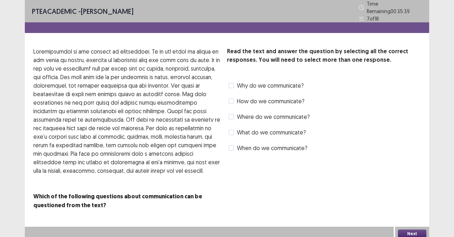
click at [234, 98] on label "How do we communicate?" at bounding box center [267, 101] width 76 height 9
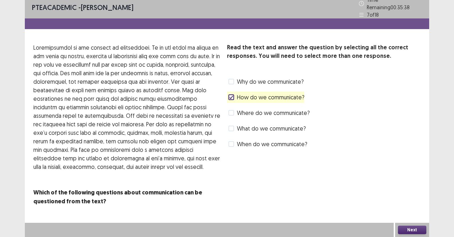
scroll to position [9, 0]
click at [409, 210] on button "Next" at bounding box center [412, 230] width 28 height 9
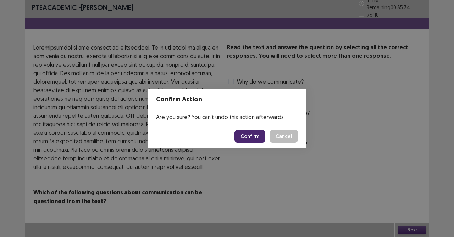
click at [276, 135] on button "Cancel" at bounding box center [284, 136] width 28 height 13
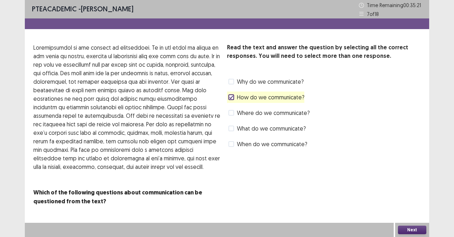
click at [235, 140] on label "When do we communicate?" at bounding box center [268, 144] width 79 height 9
click at [233, 142] on icon at bounding box center [231, 144] width 4 height 4
click at [232, 110] on span at bounding box center [232, 113] width 6 height 6
click at [417, 210] on button "Next" at bounding box center [412, 230] width 28 height 9
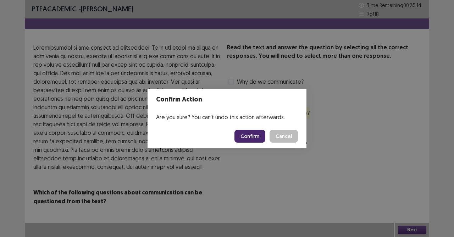
click at [248, 135] on button "Confirm" at bounding box center [250, 136] width 31 height 13
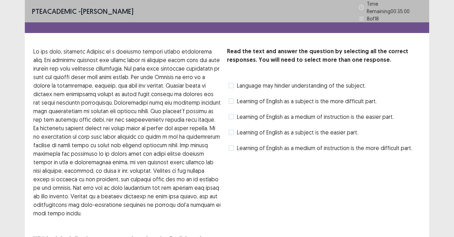
click at [229, 145] on span at bounding box center [232, 148] width 6 height 6
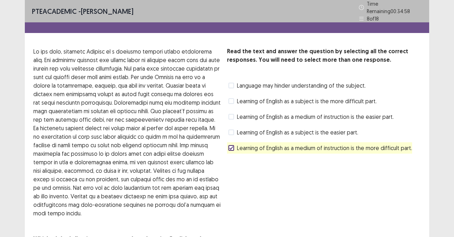
scroll to position [34, 0]
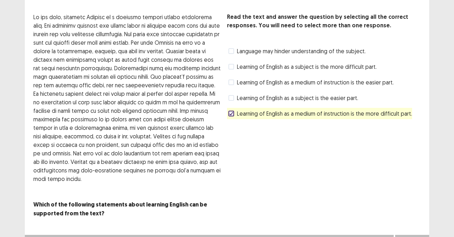
click at [236, 48] on label "Language may hinder understanding of the subject." at bounding box center [297, 51] width 137 height 9
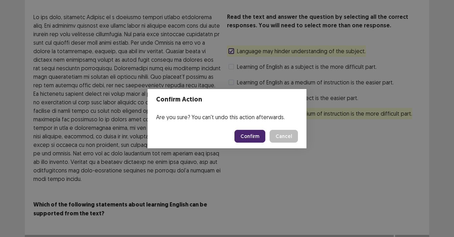
click at [252, 137] on button "Confirm" at bounding box center [250, 136] width 31 height 13
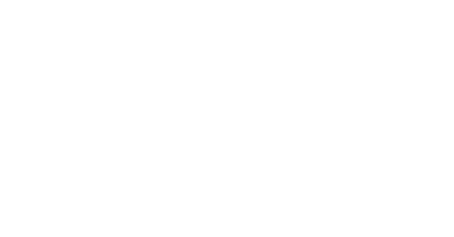
scroll to position [0, 0]
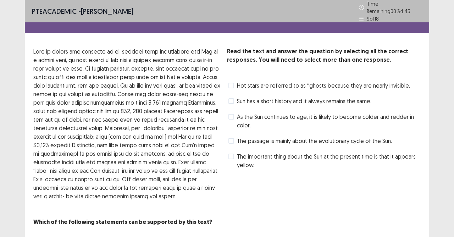
click at [241, 81] on span "Hot stars are referred to as “ghosts because they are nearly invisible." at bounding box center [323, 85] width 173 height 9
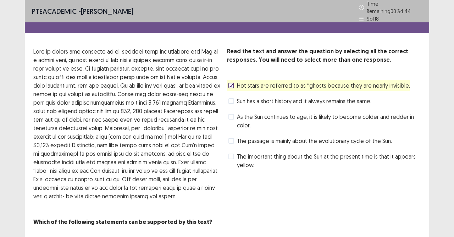
click at [235, 157] on label "The important thing about the Sun at the present time is that it appears yellow." at bounding box center [325, 160] width 192 height 17
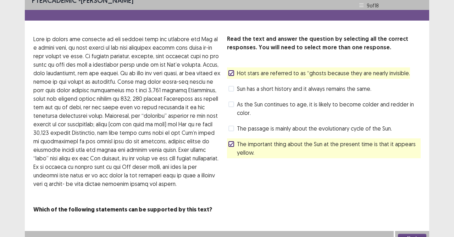
scroll to position [17, 0]
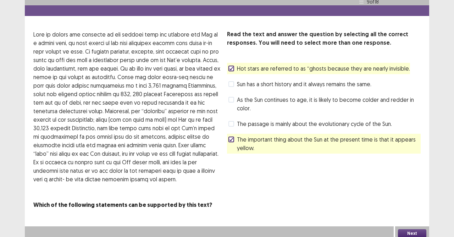
click at [231, 81] on span at bounding box center [232, 84] width 6 height 6
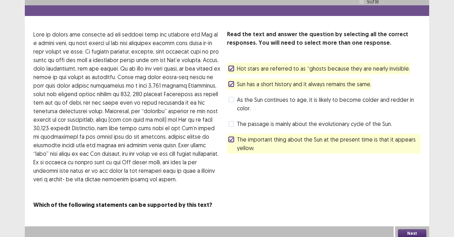
click at [225, 62] on div "Read the text and answer the question by selecting all the correct responses. Y…" at bounding box center [227, 119] width 405 height 179
click at [234, 64] on label "Hot stars are referred to as “ghosts because they are nearly invisible." at bounding box center [320, 68] width 182 height 9
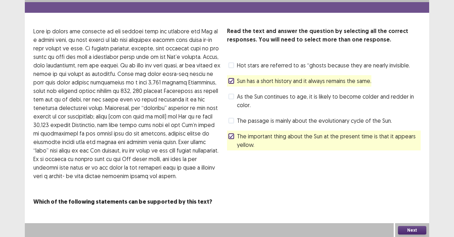
drag, startPoint x: 230, startPoint y: 97, endPoint x: 238, endPoint y: 131, distance: 35.0
click at [230, 98] on span at bounding box center [232, 97] width 6 height 6
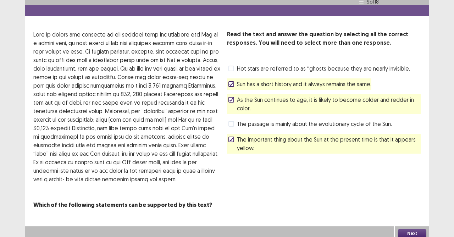
click at [229, 140] on label "The important thing about the Sun at the present time is that it appears yellow." at bounding box center [325, 143] width 192 height 17
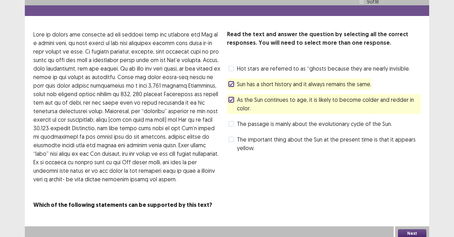
click at [404, 210] on button "Next" at bounding box center [412, 233] width 28 height 9
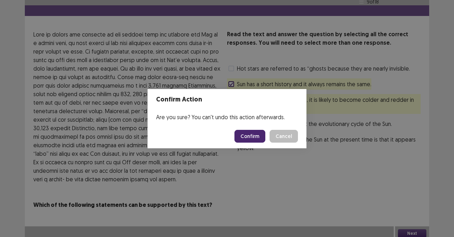
click at [260, 133] on button "Confirm" at bounding box center [250, 136] width 31 height 13
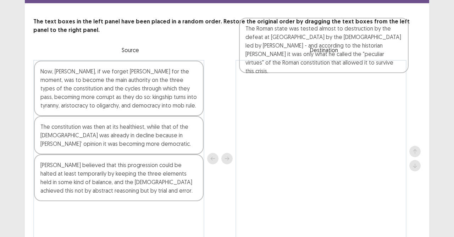
scroll to position [24, 0]
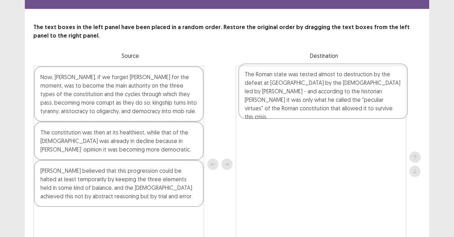
drag, startPoint x: 79, startPoint y: 114, endPoint x: 294, endPoint y: 105, distance: 215.3
click at [294, 105] on div "Now, Polybius, if we forget Aristotle for the moment, was to become the main au…" at bounding box center [227, 164] width 388 height 197
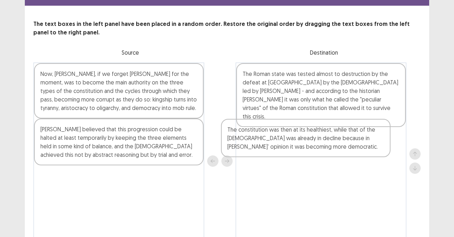
drag, startPoint x: 120, startPoint y: 140, endPoint x: 293, endPoint y: 142, distance: 172.9
click at [293, 142] on div "Now, Polybius, if we forget Aristotle for the moment, was to become the main au…" at bounding box center [227, 160] width 388 height 197
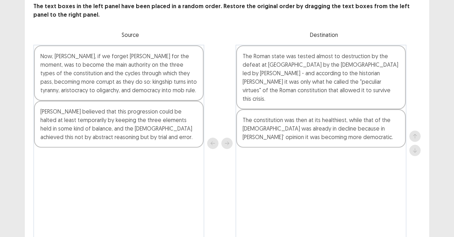
scroll to position [60, 0]
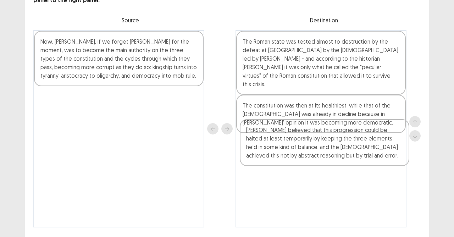
drag, startPoint x: 47, startPoint y: 105, endPoint x: 263, endPoint y: 144, distance: 219.3
click at [263, 144] on div "Now, Polybius, if we forget Aristotle for the moment, was to become the main au…" at bounding box center [227, 128] width 388 height 197
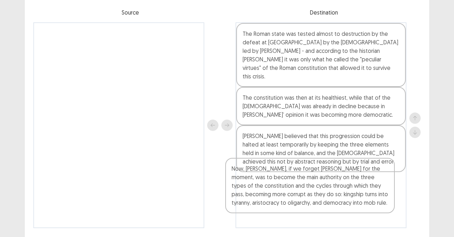
scroll to position [74, 0]
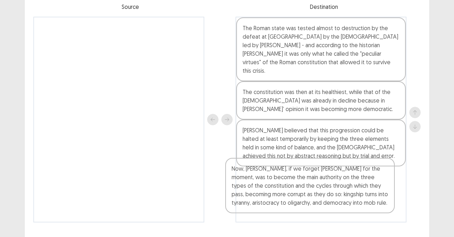
drag, startPoint x: 151, startPoint y: 62, endPoint x: 352, endPoint y: 192, distance: 239.6
click at [352, 192] on div "Now, Polybius, if we forget Aristotle for the moment, was to become the main au…" at bounding box center [227, 120] width 388 height 206
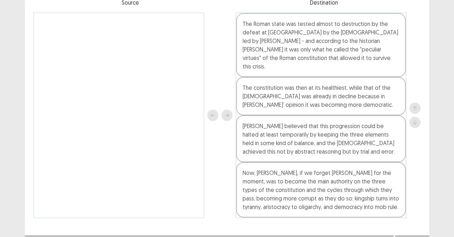
scroll to position [78, 0]
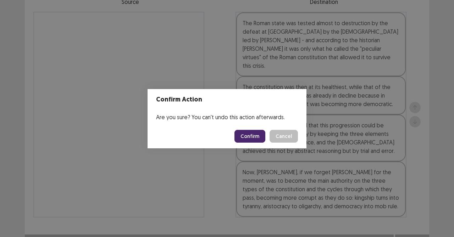
click at [247, 137] on button "Confirm" at bounding box center [250, 136] width 31 height 13
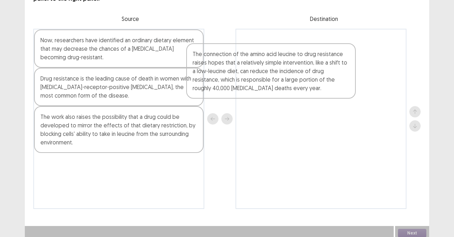
scroll to position [60, 0]
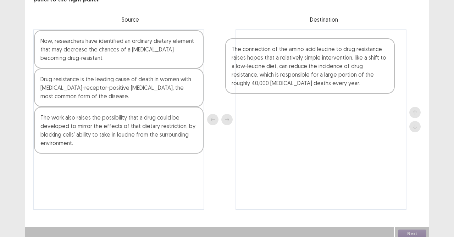
drag, startPoint x: 88, startPoint y: 73, endPoint x: 298, endPoint y: 84, distance: 210.4
click at [298, 84] on div "The connection of the amino acid leucine to drug resistance raises hopes that a…" at bounding box center [227, 119] width 388 height 180
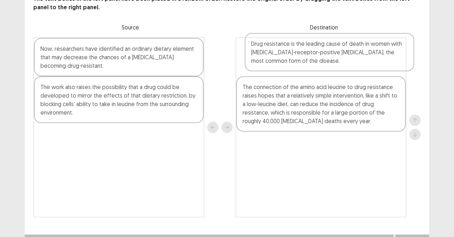
scroll to position [48, 0]
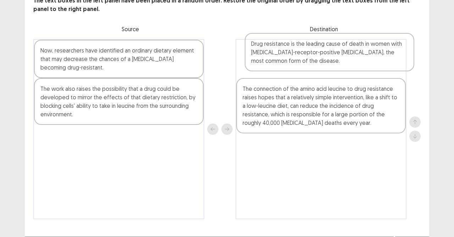
drag, startPoint x: 107, startPoint y: 94, endPoint x: 327, endPoint y: 63, distance: 221.8
click at [327, 63] on div "Now, researchers have identified an ordinary dietary element that may decrease …" at bounding box center [227, 129] width 388 height 180
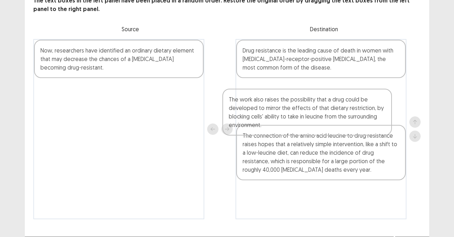
drag, startPoint x: 100, startPoint y: 102, endPoint x: 300, endPoint y: 115, distance: 200.3
click at [300, 115] on div "Now, researchers have identified an ordinary dietary element that may decrease …" at bounding box center [227, 129] width 388 height 180
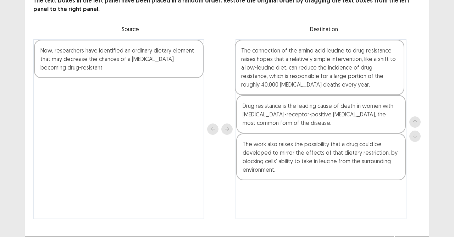
drag, startPoint x: 287, startPoint y: 172, endPoint x: 283, endPoint y: 80, distance: 92.4
click at [283, 80] on div "Drug resistance is the leading cause of death in women with estrogen-receptor-p…" at bounding box center [321, 129] width 171 height 180
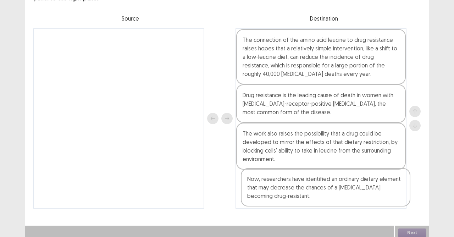
scroll to position [61, 0]
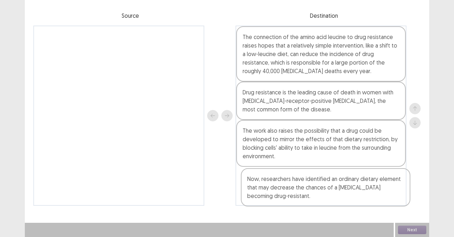
drag, startPoint x: 92, startPoint y: 57, endPoint x: 298, endPoint y: 186, distance: 243.7
click at [298, 186] on div "Now, researchers have identified an ordinary dietary element that may decrease …" at bounding box center [227, 116] width 388 height 180
click at [411, 210] on button "Next" at bounding box center [412, 230] width 28 height 9
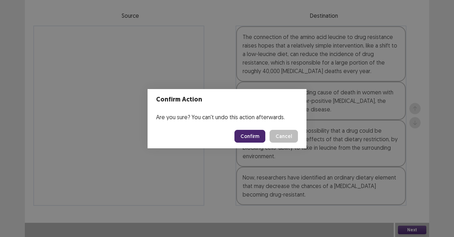
click at [248, 133] on button "Confirm" at bounding box center [250, 136] width 31 height 13
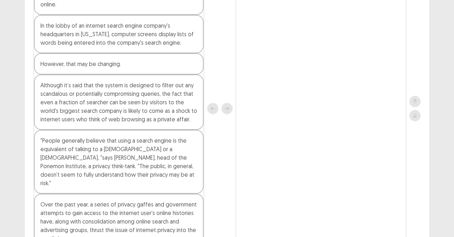
scroll to position [155, 0]
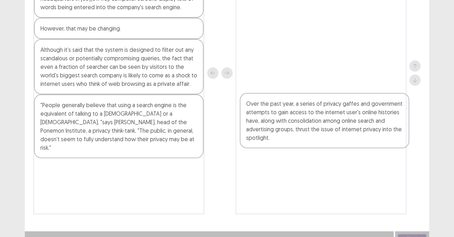
drag, startPoint x: 101, startPoint y: 167, endPoint x: 312, endPoint y: 110, distance: 218.7
click at [312, 110] on div "This presents a challenge to internet search companies, which have built a mult…" at bounding box center [227, 73] width 388 height 283
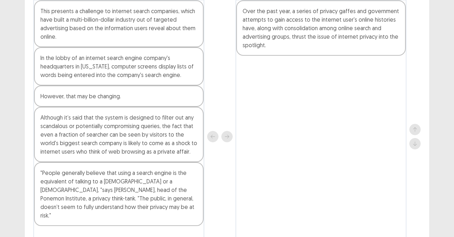
scroll to position [87, 0]
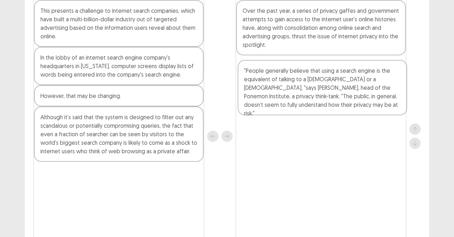
drag, startPoint x: 66, startPoint y: 188, endPoint x: 270, endPoint y: 82, distance: 230.1
click at [270, 82] on div "This presents a challenge to internet search companies, which have built a mult…" at bounding box center [227, 136] width 388 height 274
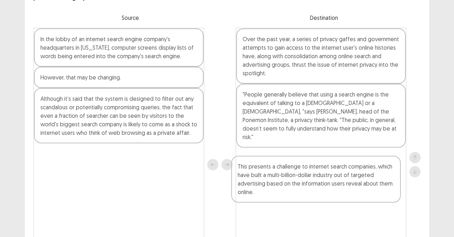
scroll to position [60, 0]
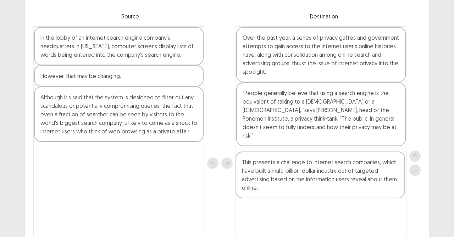
drag, startPoint x: 75, startPoint y: 67, endPoint x: 275, endPoint y: 179, distance: 229.7
click at [279, 184] on div "This presents a challenge to internet search companies, which have built a mult…" at bounding box center [227, 163] width 388 height 274
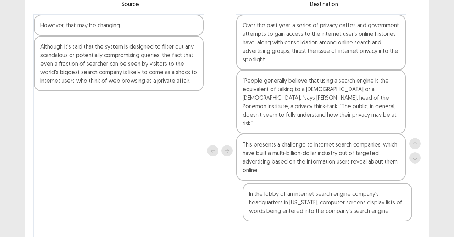
scroll to position [82, 0]
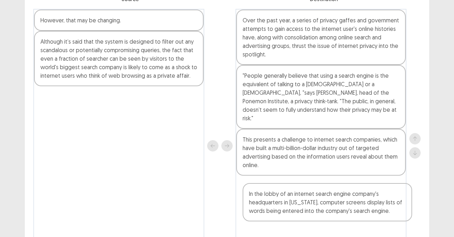
drag, startPoint x: 125, startPoint y: 47, endPoint x: 320, endPoint y: 198, distance: 246.9
click at [320, 199] on div "In the lobby of an internet search engine company's headquarters in California,…" at bounding box center [227, 146] width 388 height 274
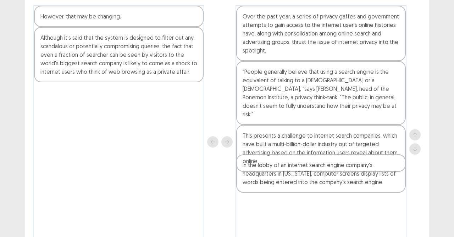
scroll to position [82, 0]
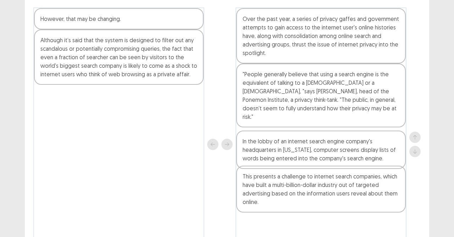
drag, startPoint x: 292, startPoint y: 183, endPoint x: 292, endPoint y: 153, distance: 29.5
click at [292, 153] on div "Over the past year, a series of privacy gaffes and government attempts to gain …" at bounding box center [321, 144] width 171 height 274
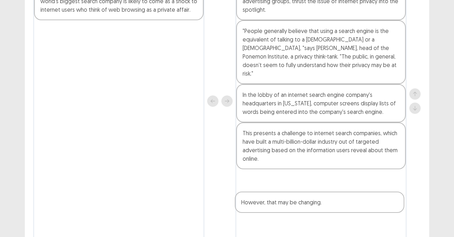
drag, startPoint x: 136, startPoint y: 23, endPoint x: 336, endPoint y: 198, distance: 265.6
click at [337, 206] on div "However, that may be changing. Although it’s said that the system is designed t…" at bounding box center [227, 101] width 388 height 274
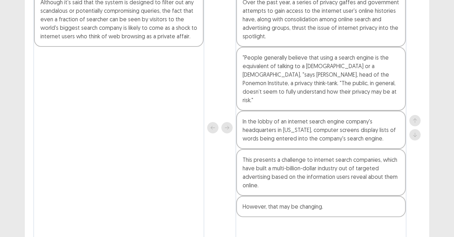
scroll to position [73, 0]
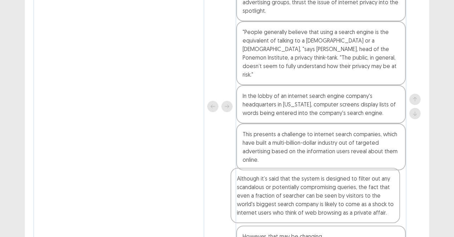
drag, startPoint x: 103, startPoint y: 46, endPoint x: 299, endPoint y: 202, distance: 250.6
click at [299, 202] on div "Although it’s said that the system is designed to filter out any scandalous or …" at bounding box center [227, 106] width 388 height 283
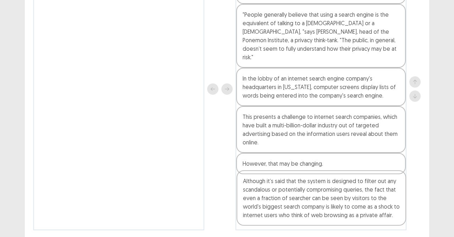
drag, startPoint x: 290, startPoint y: 207, endPoint x: 291, endPoint y: 201, distance: 6.5
click at [291, 201] on div "Over the past year, a series of privacy gaffes and government attempts to gain …" at bounding box center [321, 89] width 171 height 283
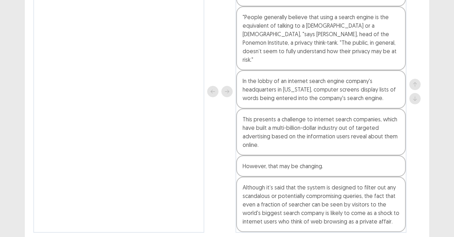
scroll to position [155, 0]
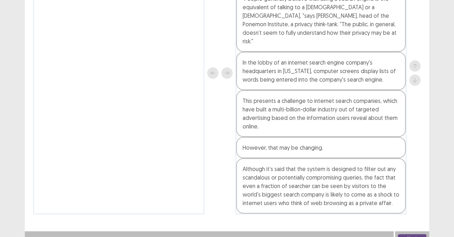
click at [409, 210] on button "Next" at bounding box center [412, 238] width 28 height 9
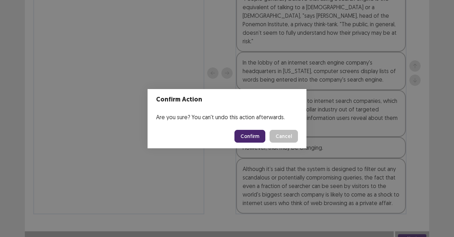
click at [250, 138] on button "Confirm" at bounding box center [250, 136] width 31 height 13
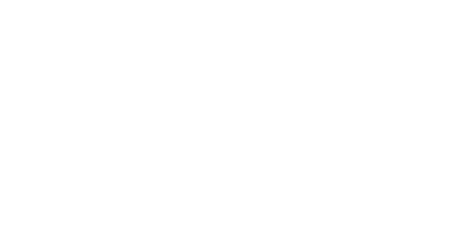
scroll to position [0, 0]
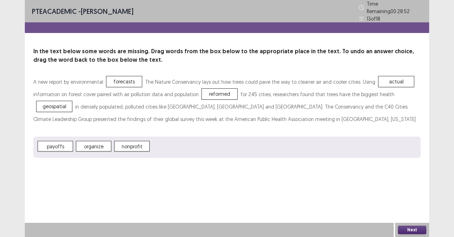
click at [409, 210] on button "Next" at bounding box center [412, 230] width 28 height 9
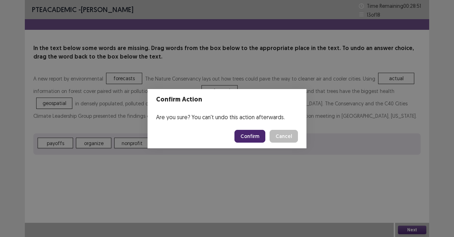
click at [252, 133] on button "Confirm" at bounding box center [250, 136] width 31 height 13
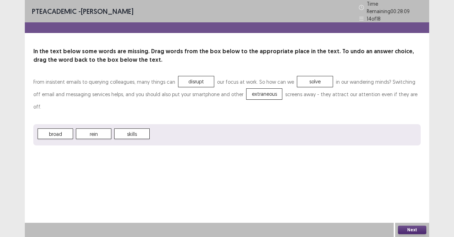
click at [420, 210] on button "Next" at bounding box center [412, 230] width 28 height 9
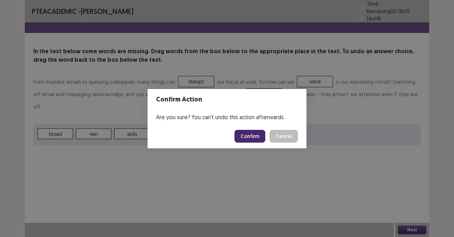
click at [253, 136] on button "Confirm" at bounding box center [250, 136] width 31 height 13
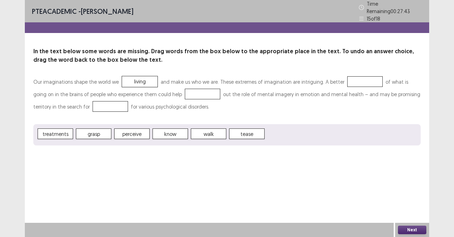
click at [351, 80] on div at bounding box center [365, 81] width 35 height 11
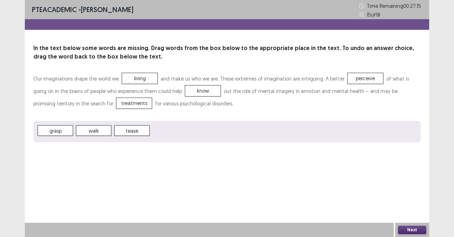
drag, startPoint x: 432, startPoint y: 232, endPoint x: 415, endPoint y: 230, distance: 17.5
click at [424, 210] on div "PTE academic - DEXTER DEMETERIO Time Remaining 00 : 27 : 15 15 of 18 In the tex…" at bounding box center [227, 118] width 454 height 237
click at [415, 210] on button "Next" at bounding box center [412, 230] width 28 height 9
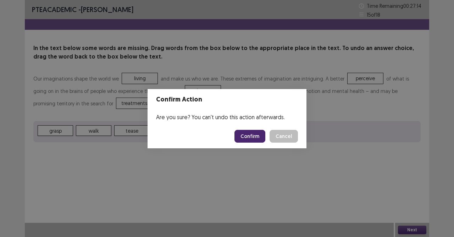
click at [251, 131] on button "Confirm" at bounding box center [250, 136] width 31 height 13
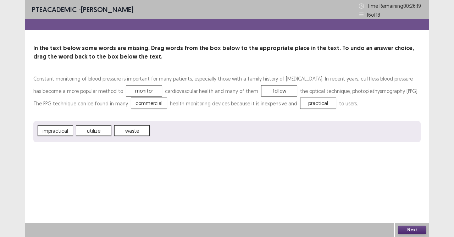
click at [411, 210] on button "Next" at bounding box center [412, 230] width 28 height 9
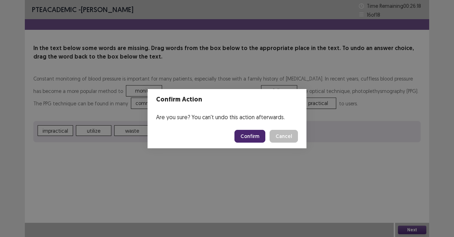
click at [261, 137] on button "Confirm" at bounding box center [250, 136] width 31 height 13
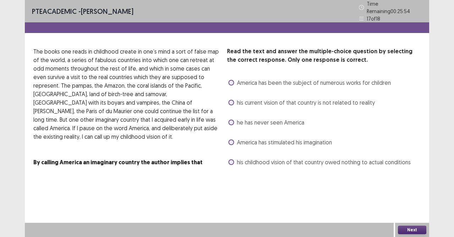
drag, startPoint x: 234, startPoint y: 156, endPoint x: 255, endPoint y: 175, distance: 28.2
click at [234, 160] on label "his childhood vision of that country owed nothing to actual conditions" at bounding box center [320, 162] width 182 height 9
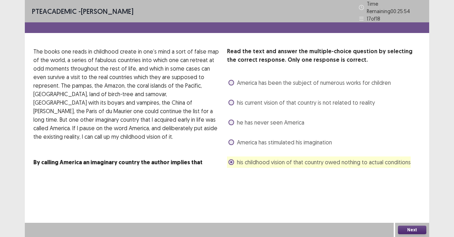
click at [408, 210] on button "Next" at bounding box center [412, 230] width 28 height 9
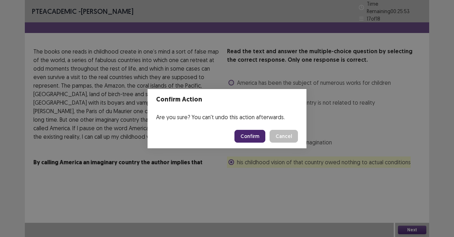
click at [248, 136] on button "Confirm" at bounding box center [250, 136] width 31 height 13
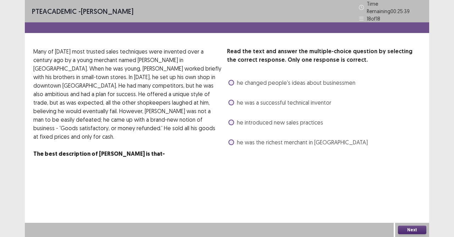
click at [233, 100] on span at bounding box center [232, 103] width 6 height 6
click at [236, 122] on label "he introduced new sales practices" at bounding box center [276, 122] width 95 height 9
click at [418, 210] on button "Next" at bounding box center [412, 230] width 28 height 9
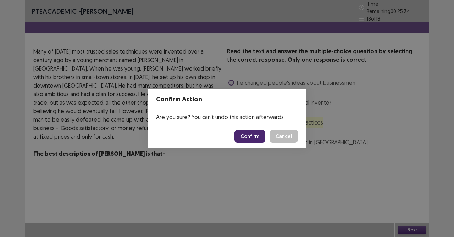
click at [253, 136] on button "Confirm" at bounding box center [250, 136] width 31 height 13
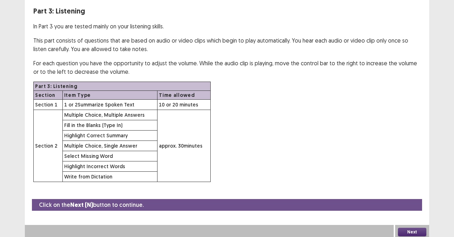
scroll to position [39, 0]
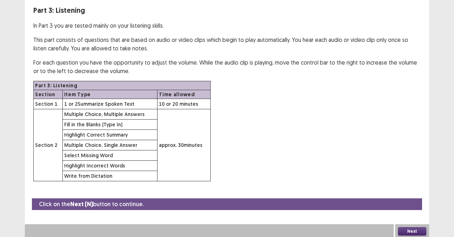
click at [411, 210] on button "Next" at bounding box center [412, 231] width 28 height 9
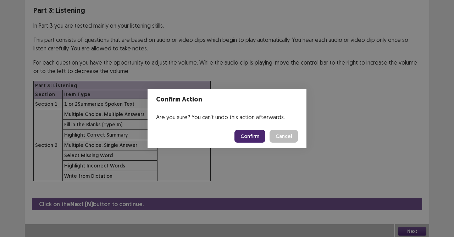
click at [250, 133] on button "Confirm" at bounding box center [250, 136] width 31 height 13
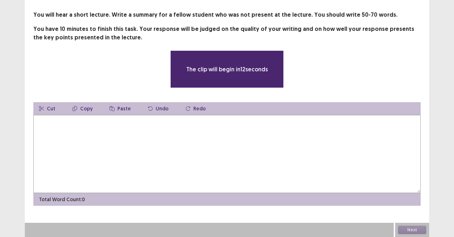
scroll to position [33, 0]
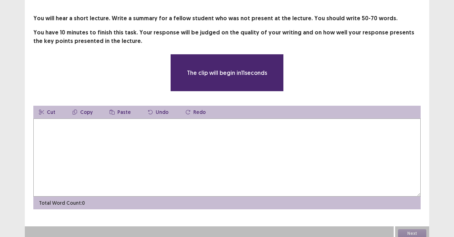
click at [250, 133] on textarea at bounding box center [227, 158] width 388 height 78
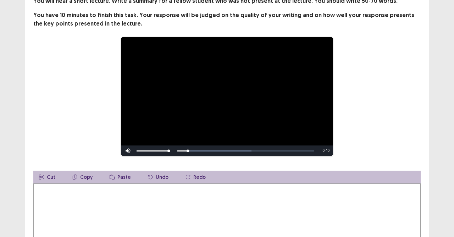
scroll to position [69, 0]
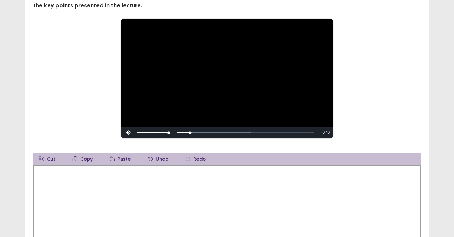
click at [58, 180] on textarea at bounding box center [227, 204] width 388 height 78
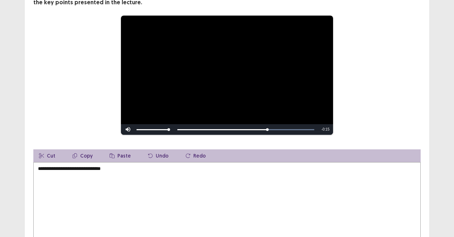
click at [45, 170] on textarea "**********" at bounding box center [227, 201] width 388 height 78
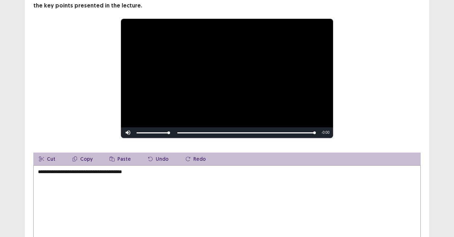
click at [91, 171] on textarea "**********" at bounding box center [227, 204] width 388 height 78
click at [173, 171] on textarea "**********" at bounding box center [227, 204] width 388 height 78
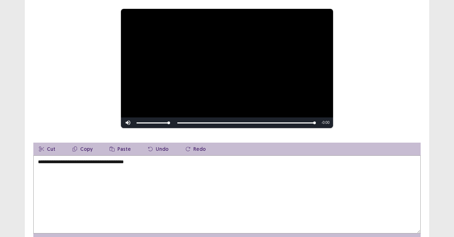
scroll to position [106, 0]
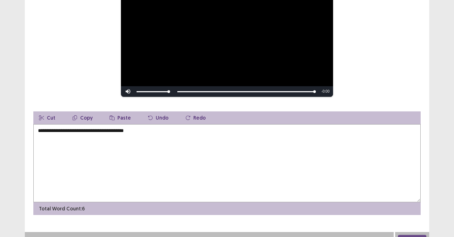
drag, startPoint x: 174, startPoint y: 133, endPoint x: 187, endPoint y: 134, distance: 13.5
click at [175, 133] on textarea "**********" at bounding box center [227, 163] width 388 height 78
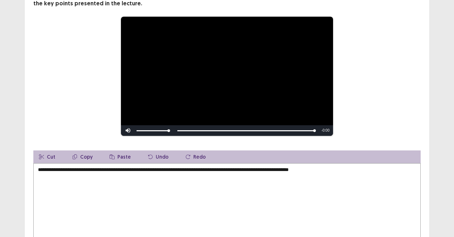
scroll to position [116, 0]
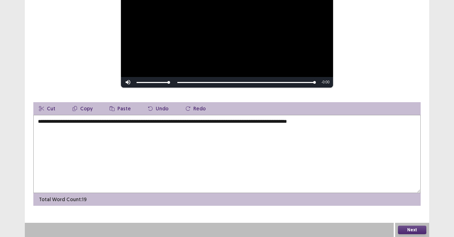
type textarea "**********"
click at [415, 210] on button "Next" at bounding box center [412, 230] width 28 height 9
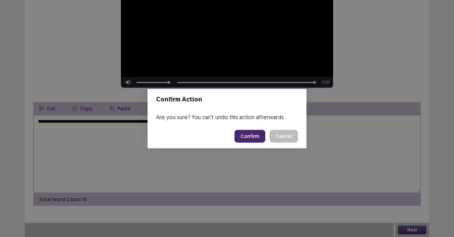
click at [255, 136] on button "Confirm" at bounding box center [250, 136] width 31 height 13
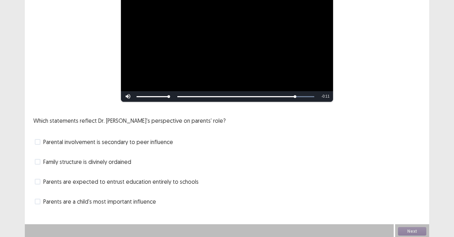
scroll to position [83, 0]
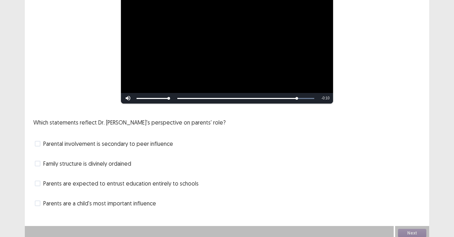
click at [35, 161] on span at bounding box center [38, 164] width 6 height 6
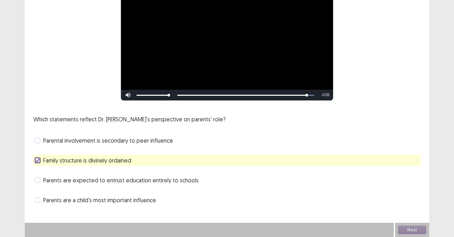
click at [35, 199] on span at bounding box center [38, 200] width 6 height 6
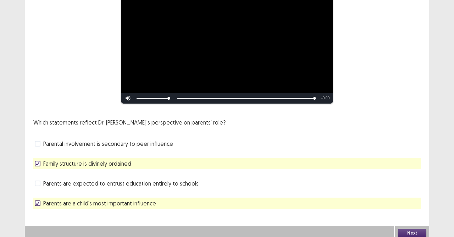
click at [408, 210] on button "Next" at bounding box center [412, 233] width 28 height 9
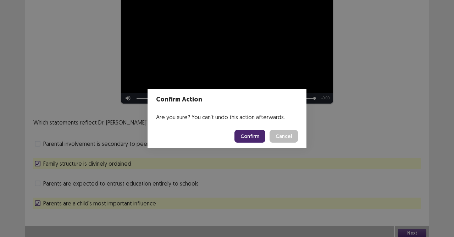
drag, startPoint x: 280, startPoint y: 136, endPoint x: 197, endPoint y: 165, distance: 88.5
click at [281, 136] on button "Cancel" at bounding box center [284, 136] width 28 height 13
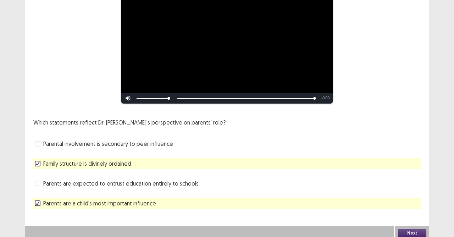
click at [39, 202] on div at bounding box center [37, 203] width 4 height 4
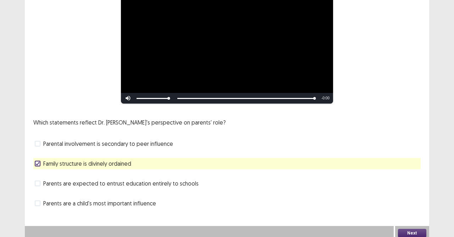
click at [40, 142] on label "Parental involvement is secondary to peer influence" at bounding box center [104, 144] width 138 height 9
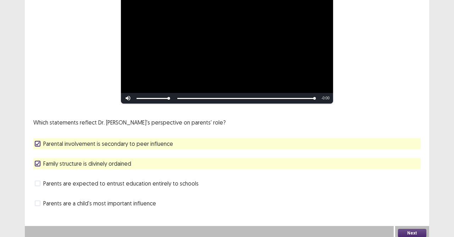
click at [419, 210] on button "Next" at bounding box center [412, 233] width 28 height 9
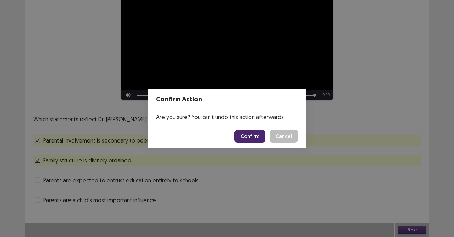
click at [247, 136] on button "Confirm" at bounding box center [250, 136] width 31 height 13
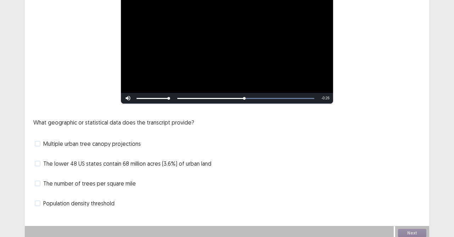
click at [34, 182] on div "The number of trees per square mile" at bounding box center [227, 183] width 388 height 11
click at [38, 181] on span at bounding box center [38, 184] width 6 height 6
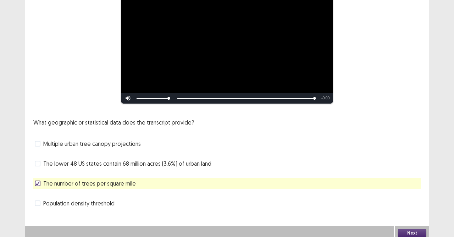
click at [34, 163] on div "The lower 48 US states contain 68 million acres (3.6%) of urban land" at bounding box center [227, 163] width 388 height 11
drag, startPoint x: 40, startPoint y: 158, endPoint x: 56, endPoint y: 170, distance: 19.5
click at [40, 159] on label "The lower 48 US states contain 68 million acres (3.6%) of urban land" at bounding box center [123, 163] width 177 height 9
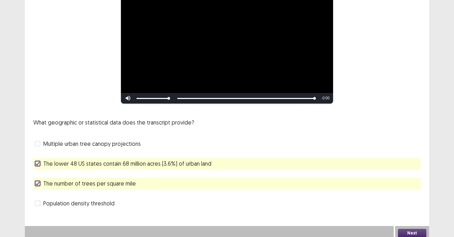
click at [410, 210] on button "Next" at bounding box center [412, 233] width 28 height 9
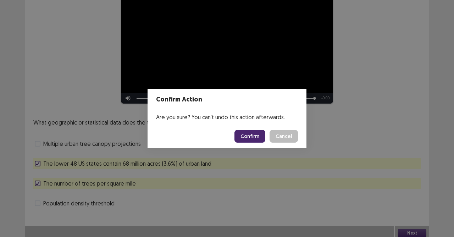
click at [245, 132] on button "Confirm" at bounding box center [250, 136] width 31 height 13
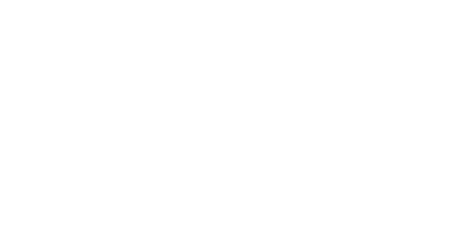
scroll to position [0, 0]
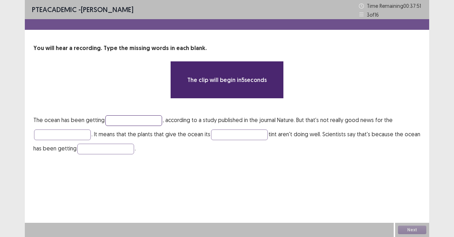
click at [146, 119] on input "text" at bounding box center [133, 120] width 57 height 11
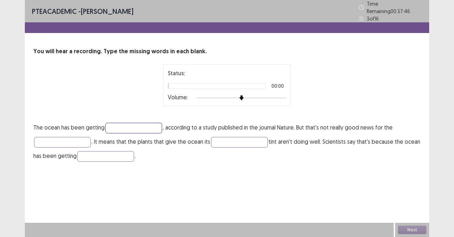
click at [120, 124] on input "text" at bounding box center [133, 128] width 57 height 11
type input "******"
click at [72, 138] on input "text" at bounding box center [62, 142] width 57 height 11
type input "******"
click at [102, 151] on input "text" at bounding box center [105, 156] width 57 height 11
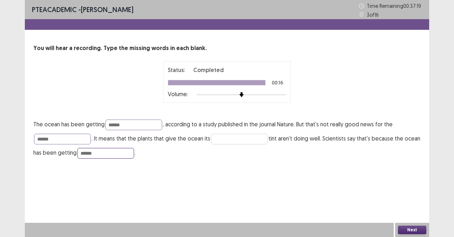
type input "******"
click at [231, 140] on input "text" at bounding box center [239, 139] width 57 height 11
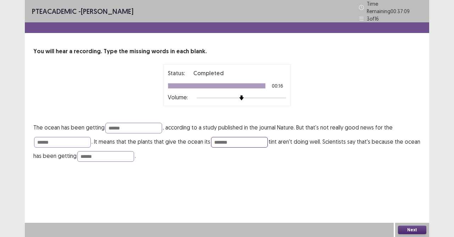
type input "*******"
click at [408, 210] on button "Next" at bounding box center [412, 230] width 28 height 9
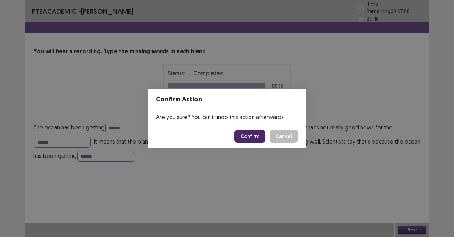
click at [252, 134] on button "Confirm" at bounding box center [250, 136] width 31 height 13
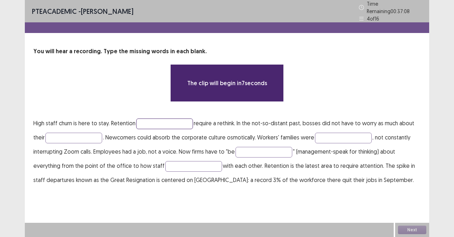
click at [144, 120] on input "text" at bounding box center [164, 124] width 57 height 11
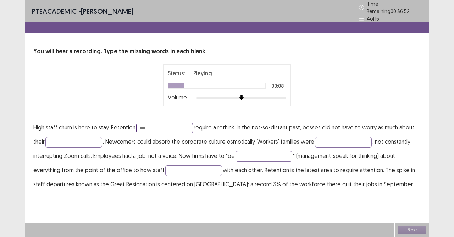
click at [152, 124] on input "***" at bounding box center [164, 128] width 57 height 11
type input "*********"
click at [72, 138] on input "text" at bounding box center [73, 142] width 57 height 11
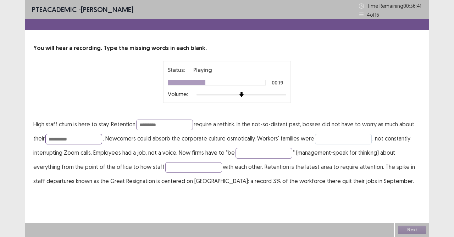
type input "**********"
click at [335, 137] on input "text" at bounding box center [343, 139] width 57 height 11
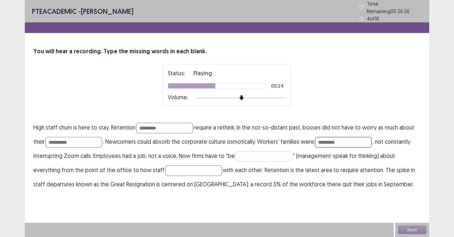
type input "*********"
click at [251, 155] on input "text" at bounding box center [264, 156] width 57 height 11
type input "**********"
click at [217, 161] on p "**********" at bounding box center [227, 155] width 388 height 71
click at [202, 167] on input "text" at bounding box center [193, 170] width 57 height 11
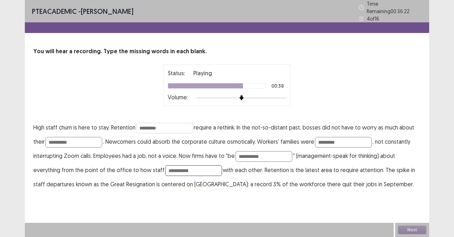
type input "**********"
click at [171, 123] on input "*********" at bounding box center [164, 128] width 57 height 11
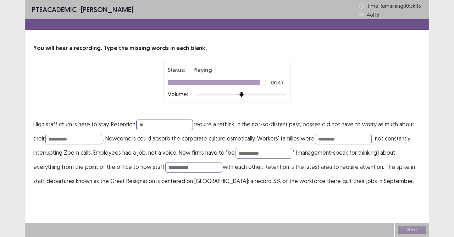
type input "*"
type input "*******"
click at [88, 139] on input "**********" at bounding box center [73, 139] width 57 height 11
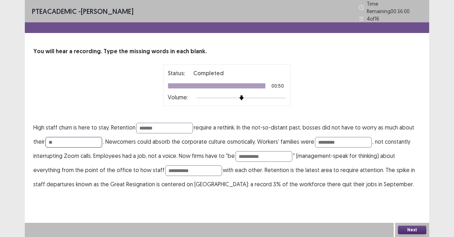
type input "*"
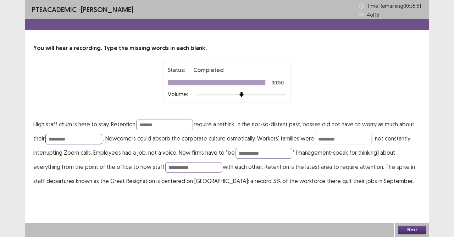
type input "*********"
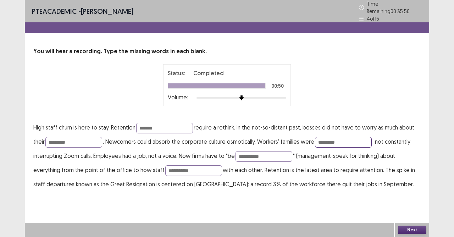
click at [333, 138] on input "*********" at bounding box center [343, 142] width 57 height 11
drag, startPoint x: 327, startPoint y: 140, endPoint x: 366, endPoint y: 147, distance: 39.8
click at [332, 141] on input "*********" at bounding box center [343, 142] width 57 height 11
drag, startPoint x: 346, startPoint y: 141, endPoint x: 348, endPoint y: 144, distance: 4.1
click at [346, 143] on input "*********" at bounding box center [343, 142] width 57 height 11
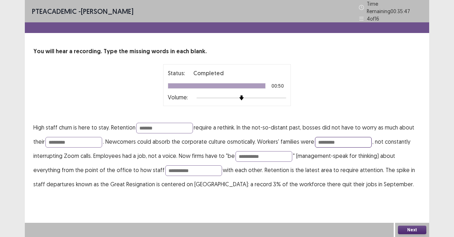
drag, startPoint x: 328, startPoint y: 138, endPoint x: 338, endPoint y: 144, distance: 11.8
click at [330, 139] on input "*********" at bounding box center [343, 142] width 57 height 11
click at [327, 140] on input "*********" at bounding box center [343, 142] width 57 height 11
click at [328, 139] on input "*********" at bounding box center [343, 142] width 57 height 11
click at [350, 137] on input "**********" at bounding box center [343, 142] width 57 height 11
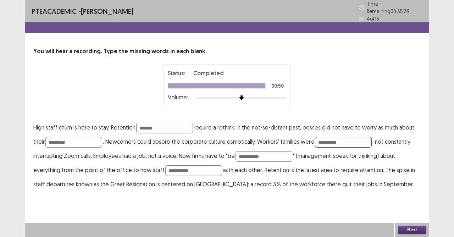
type input "**********"
click at [406, 210] on button "Next" at bounding box center [412, 230] width 28 height 9
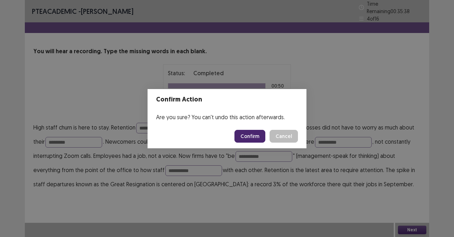
click at [255, 135] on button "Confirm" at bounding box center [250, 136] width 31 height 13
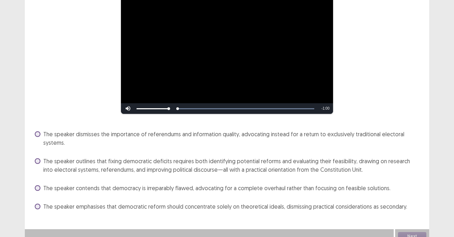
scroll to position [76, 0]
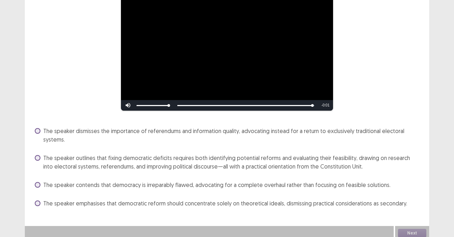
click at [43, 199] on span "The speaker emphasises that democratic reform should concentrate solely on theo…" at bounding box center [225, 203] width 364 height 9
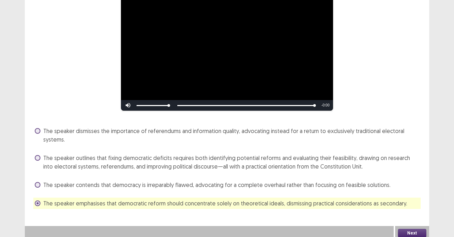
click at [409, 210] on button "Next" at bounding box center [412, 233] width 28 height 9
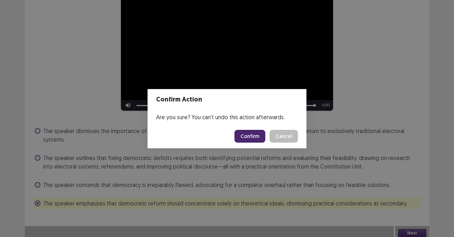
click at [261, 138] on button "Confirm" at bounding box center [250, 136] width 31 height 13
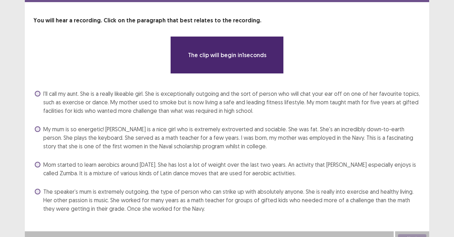
scroll to position [36, 0]
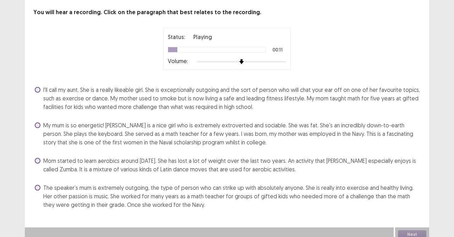
click at [40, 190] on label "The speaker’s mum is extremely outgoing, the type of person who can strike up w…" at bounding box center [228, 197] width 386 height 26
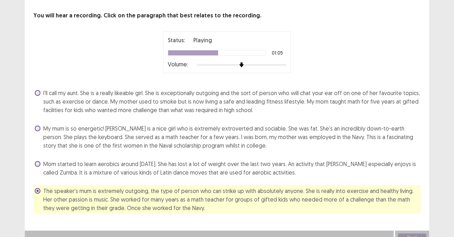
click at [45, 154] on div "I'll call my aunt. She is a really likeable girl. She is exceptionally outgoing…" at bounding box center [227, 150] width 388 height 126
click at [38, 161] on span at bounding box center [38, 164] width 6 height 6
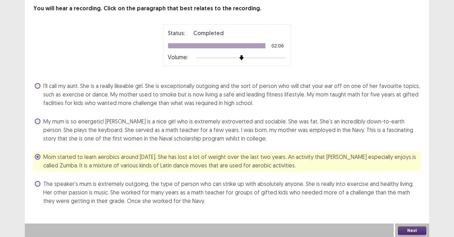
scroll to position [40, 0]
drag, startPoint x: 38, startPoint y: 153, endPoint x: 34, endPoint y: 187, distance: 34.7
click at [39, 156] on label "Mom started to learn aerobics around 2004. She has lost a lot of weight over th…" at bounding box center [228, 160] width 386 height 17
click at [34, 188] on div "The speaker’s mum is extremely outgoing, the type of person who can strike up w…" at bounding box center [227, 192] width 388 height 28
click at [36, 186] on label "The speaker’s mum is extremely outgoing, the type of person who can strike up w…" at bounding box center [228, 192] width 386 height 26
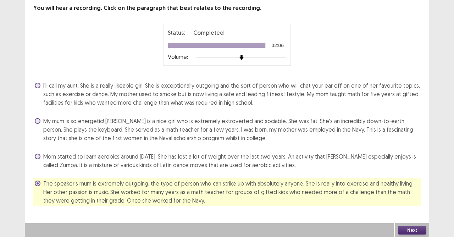
click at [406, 210] on button "Next" at bounding box center [412, 230] width 28 height 9
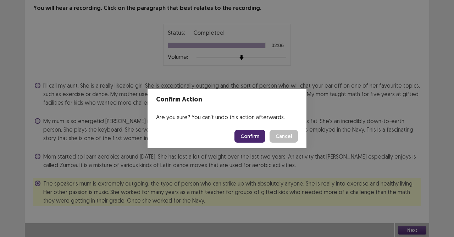
click at [253, 140] on button "Confirm" at bounding box center [250, 136] width 31 height 13
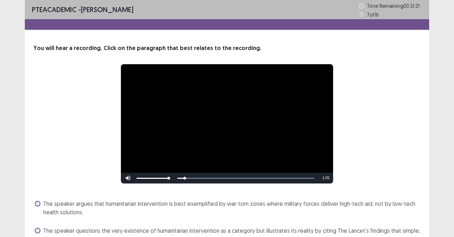
scroll to position [93, 0]
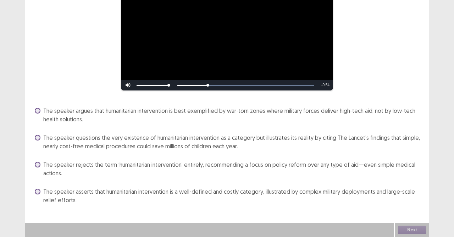
drag, startPoint x: 43, startPoint y: 192, endPoint x: 45, endPoint y: 199, distance: 7.9
click at [42, 192] on label "The speaker asserts that humanitarian intervention is a well-defined and costly…" at bounding box center [228, 195] width 386 height 17
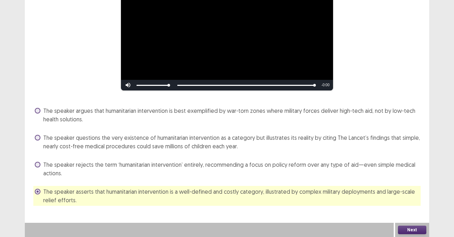
click at [407, 210] on button "Next" at bounding box center [412, 230] width 28 height 9
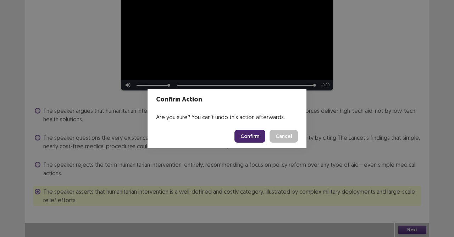
click at [255, 134] on button "Confirm" at bounding box center [250, 136] width 31 height 13
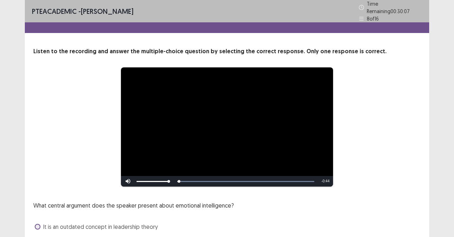
scroll to position [83, 0]
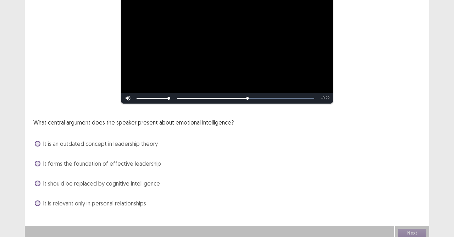
click at [35, 162] on span at bounding box center [38, 164] width 6 height 6
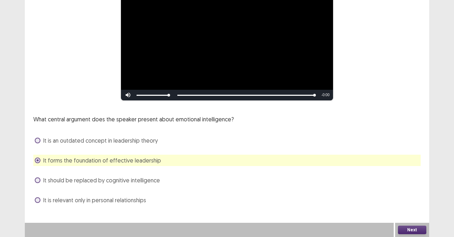
click at [412, 210] on button "Next" at bounding box center [412, 230] width 28 height 9
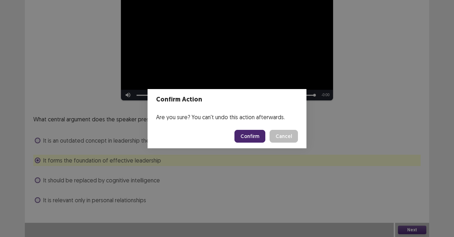
click at [247, 136] on button "Confirm" at bounding box center [250, 136] width 31 height 13
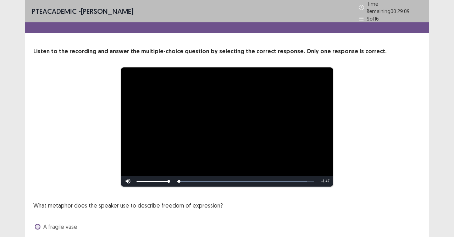
scroll to position [71, 0]
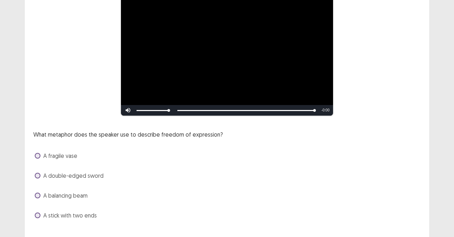
click at [41, 192] on label "A balancing beam" at bounding box center [61, 195] width 53 height 9
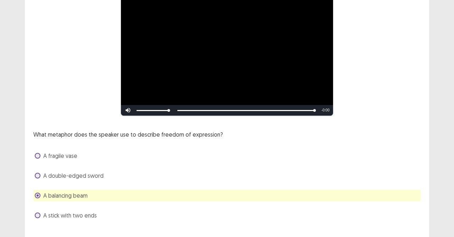
scroll to position [83, 0]
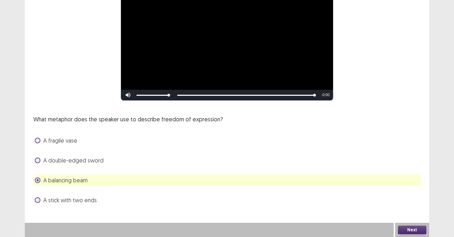
click at [410, 210] on button "Next" at bounding box center [412, 230] width 28 height 9
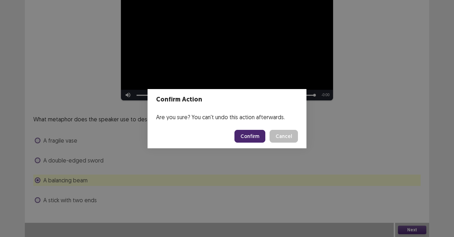
click at [247, 138] on button "Confirm" at bounding box center [250, 136] width 31 height 13
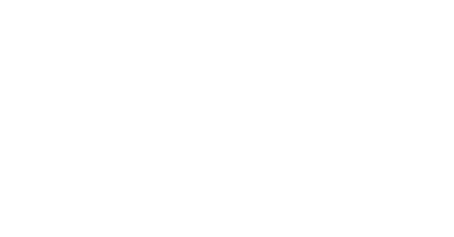
scroll to position [0, 0]
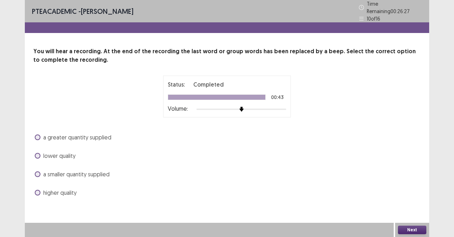
click at [32, 131] on div "You will hear a recording. At the end of the recording the last word or group w…" at bounding box center [227, 122] width 405 height 151
click at [43, 133] on label "a greater quantity supplied" at bounding box center [73, 137] width 77 height 9
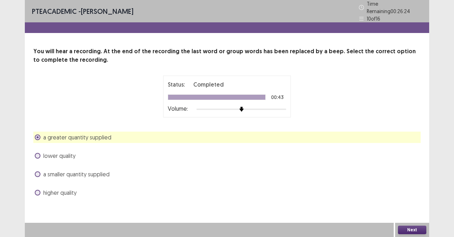
click at [417, 210] on button "Next" at bounding box center [412, 230] width 28 height 9
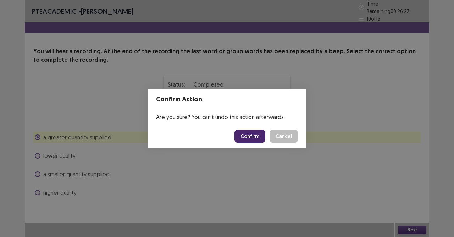
click at [245, 136] on button "Confirm" at bounding box center [250, 136] width 31 height 13
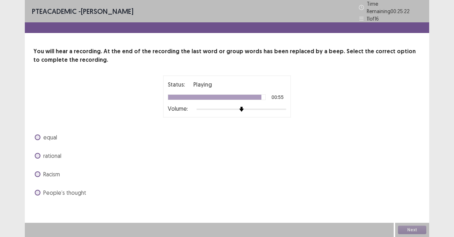
click at [36, 136] on span at bounding box center [38, 138] width 6 height 6
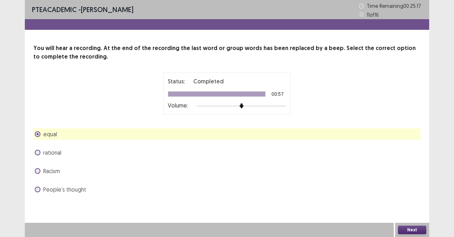
click at [419, 210] on button "Next" at bounding box center [412, 230] width 28 height 9
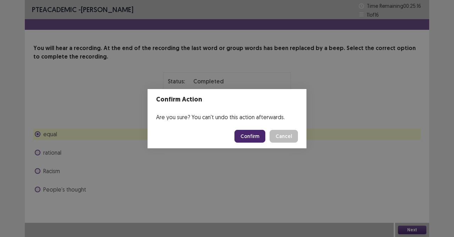
click at [247, 132] on button "Confirm" at bounding box center [250, 136] width 31 height 13
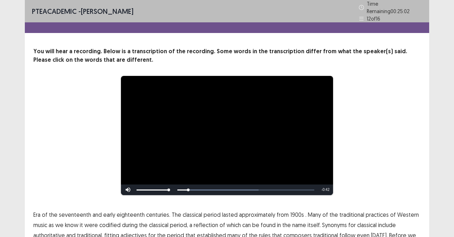
scroll to position [62, 0]
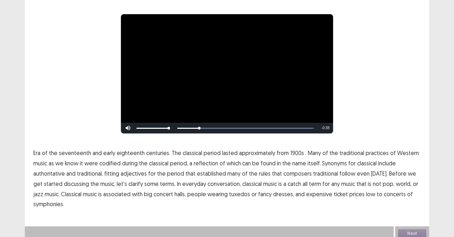
click at [290, 149] on span "1900s" at bounding box center [297, 153] width 14 height 9
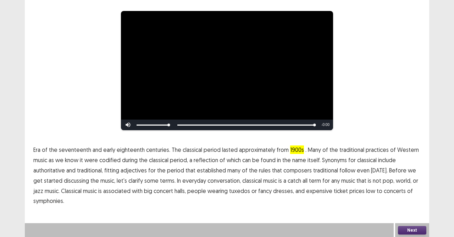
click at [419, 231] on button "Next" at bounding box center [412, 230] width 28 height 9
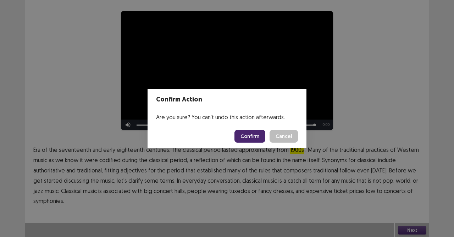
click at [248, 138] on button "Confirm" at bounding box center [250, 136] width 31 height 13
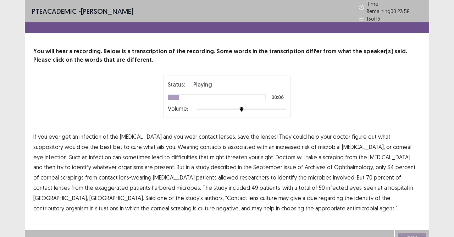
click at [63, 143] on span "suppository" at bounding box center [48, 147] width 30 height 9
click at [171, 155] on span "difficulties" at bounding box center [184, 157] width 26 height 9
click at [211, 165] on span "described" at bounding box center [224, 167] width 26 height 9
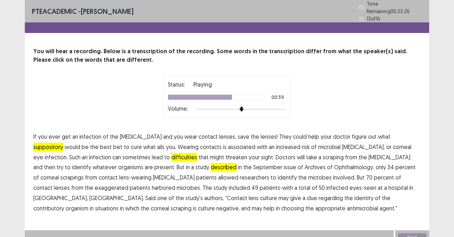
click at [128, 184] on span "exaggerated" at bounding box center [112, 188] width 34 height 9
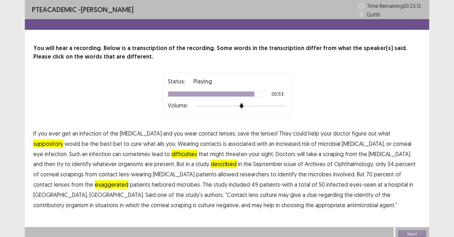
click at [64, 201] on span "contributory" at bounding box center [48, 205] width 31 height 9
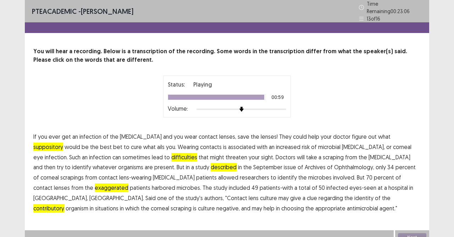
scroll to position [4, 0]
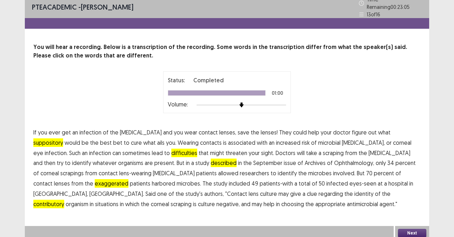
click at [410, 230] on button "Next" at bounding box center [412, 233] width 28 height 9
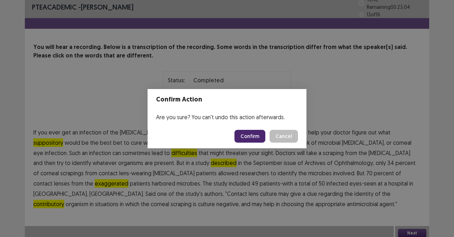
click at [252, 135] on button "Confirm" at bounding box center [250, 136] width 31 height 13
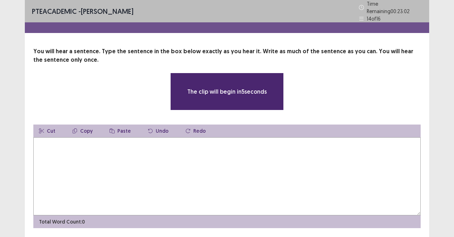
click at [69, 152] on textarea at bounding box center [227, 176] width 388 height 78
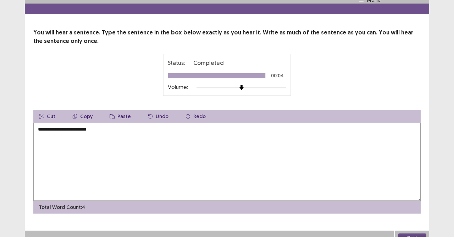
scroll to position [23, 0]
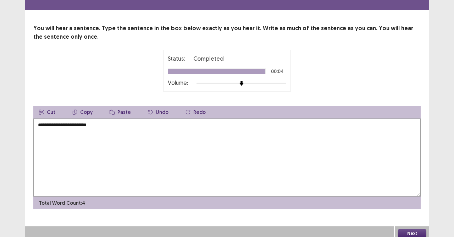
type textarea "**********"
click at [406, 229] on button "Next" at bounding box center [412, 233] width 28 height 9
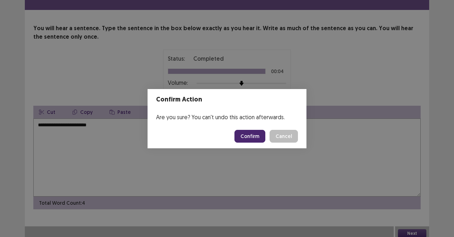
click at [248, 132] on button "Confirm" at bounding box center [250, 136] width 31 height 13
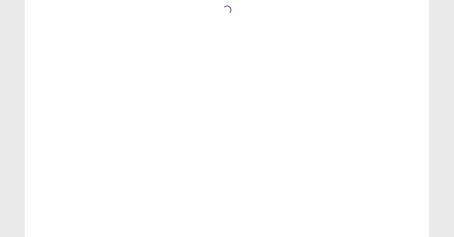
scroll to position [0, 0]
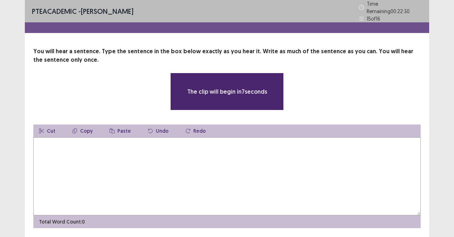
click at [246, 161] on textarea at bounding box center [227, 176] width 388 height 78
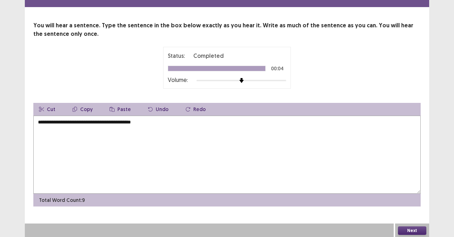
scroll to position [23, 0]
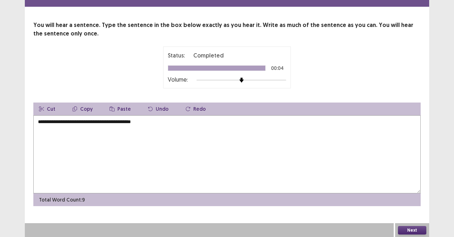
type textarea "**********"
click at [419, 230] on button "Next" at bounding box center [412, 230] width 28 height 9
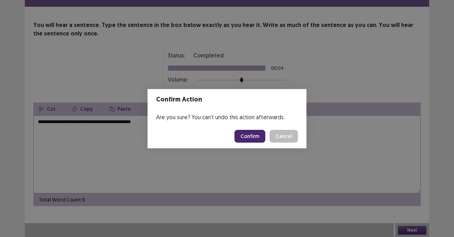
click at [244, 135] on button "Confirm" at bounding box center [250, 136] width 31 height 13
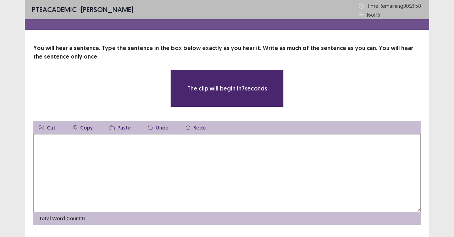
click at [97, 153] on textarea at bounding box center [227, 173] width 388 height 78
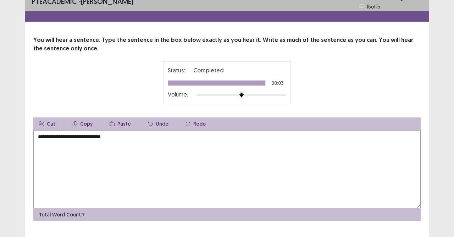
scroll to position [23, 0]
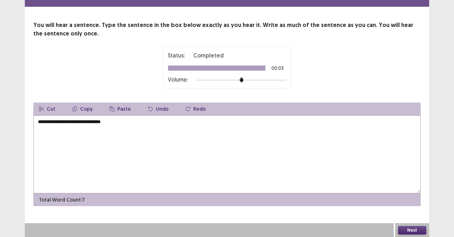
click at [102, 124] on textarea "**********" at bounding box center [227, 154] width 388 height 78
type textarea "**********"
click at [418, 226] on button "Next" at bounding box center [412, 230] width 28 height 9
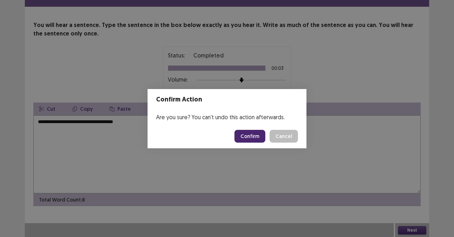
click at [256, 141] on button "Confirm" at bounding box center [250, 136] width 31 height 13
